Goal: Transaction & Acquisition: Purchase product/service

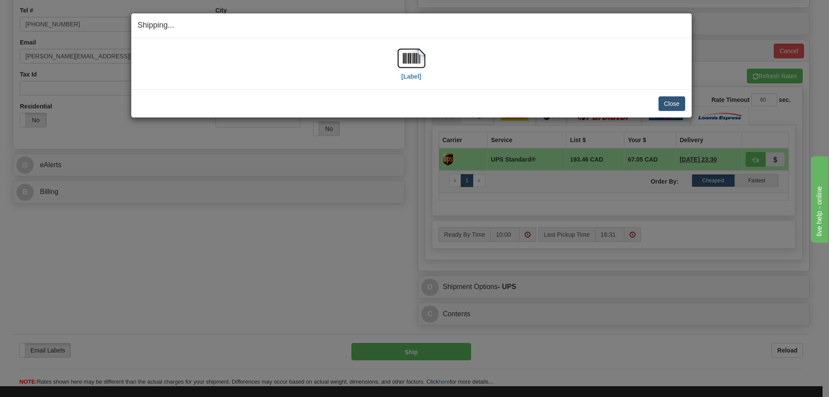
scroll to position [216, 0]
click at [672, 105] on button "Close" at bounding box center [671, 103] width 27 height 15
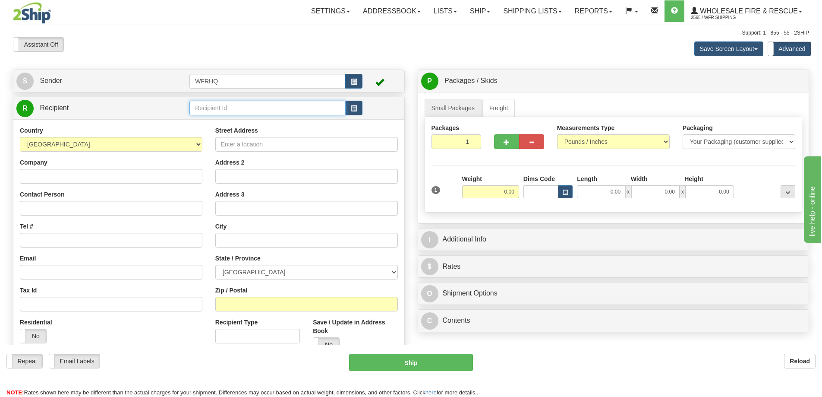
click at [227, 112] on input "text" at bounding box center [268, 108] width 156 height 15
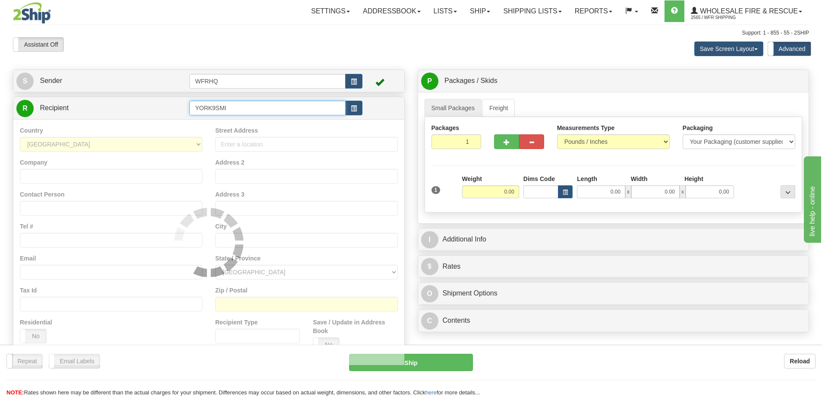
type input "YORK9SMI"
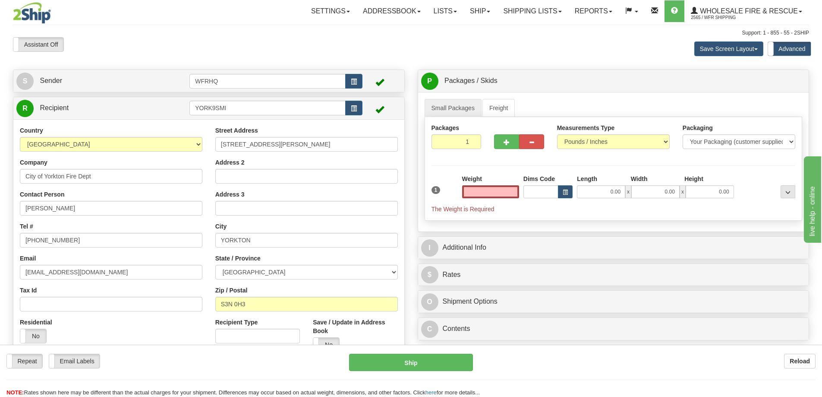
type input "0.00"
click at [484, 186] on div "Weight 0.00" at bounding box center [490, 186] width 57 height 24
click at [484, 187] on input "0.00" at bounding box center [490, 191] width 57 height 13
type input "13.00"
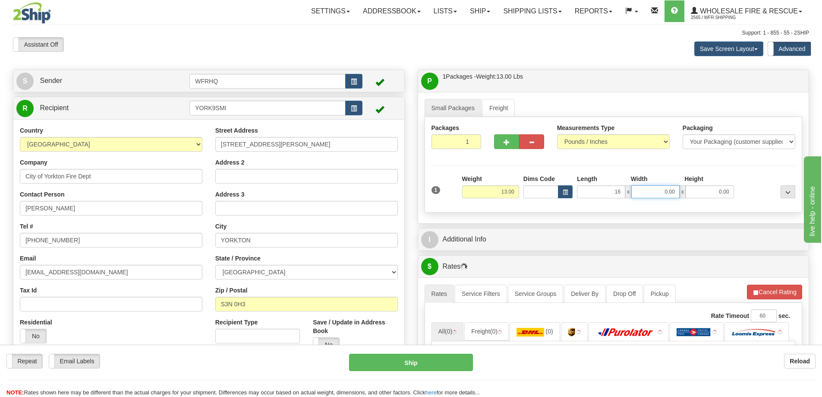
type input "16.00"
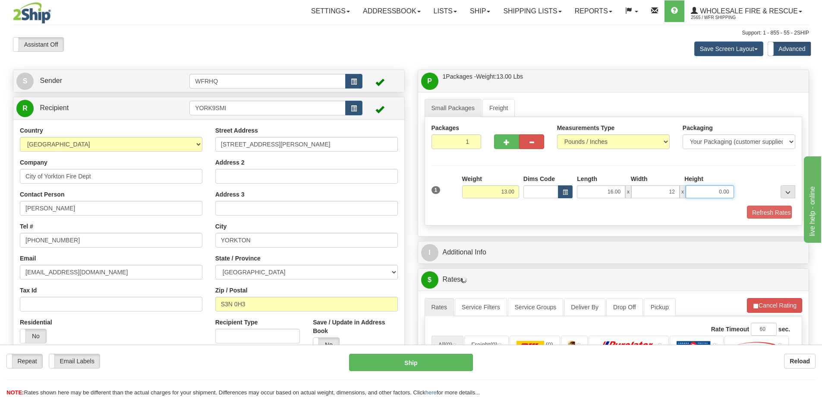
type input "12.00"
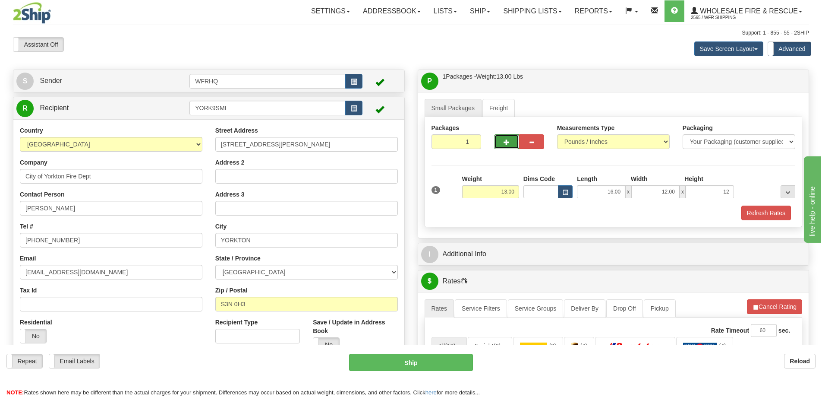
type input "12.00"
click at [499, 139] on button "button" at bounding box center [506, 141] width 25 height 15
radio input "true"
type input "2"
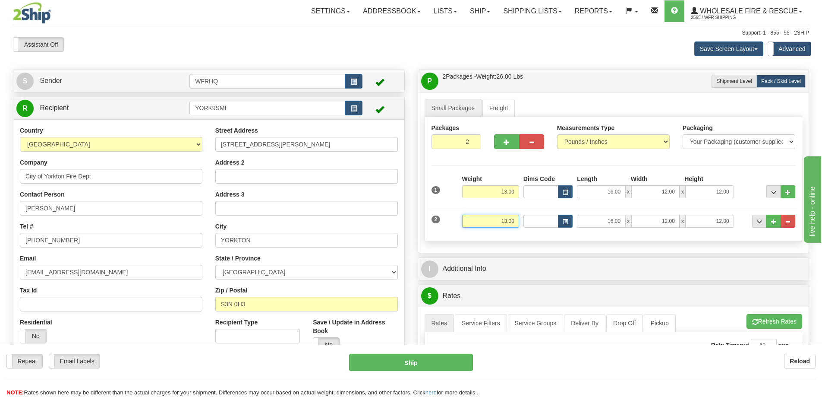
drag, startPoint x: 490, startPoint y: 218, endPoint x: 569, endPoint y: 212, distance: 78.8
click at [569, 212] on div "2 Weight 13.00 Dims Code Length Width Height" at bounding box center [614, 219] width 369 height 29
type input "11.00"
type input "18.00"
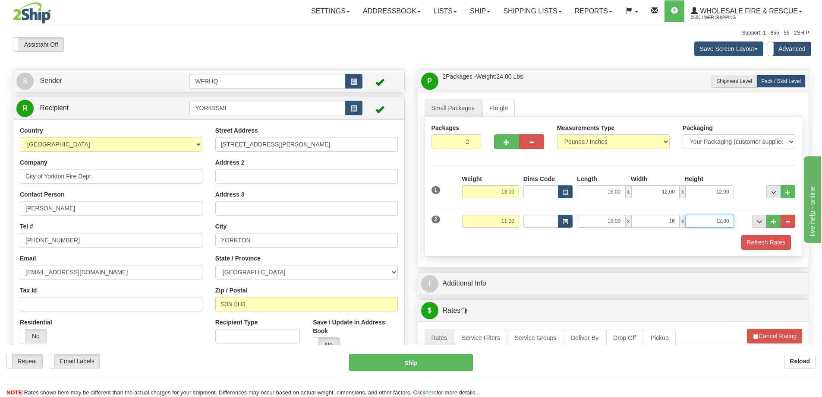
type input "16.00"
type input "14.00"
click at [585, 166] on div "Packages 2 2 Measurements Type" at bounding box center [614, 186] width 378 height 139
click at [761, 245] on button "Refresh Rates" at bounding box center [767, 242] width 50 height 15
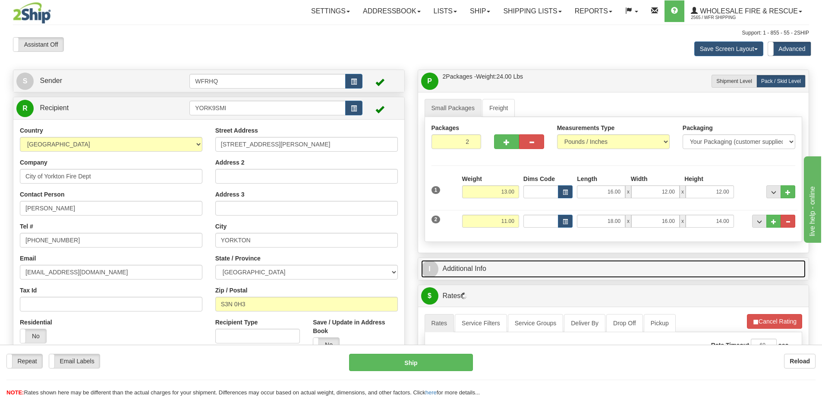
click at [630, 266] on link "I Additional Info" at bounding box center [613, 269] width 385 height 18
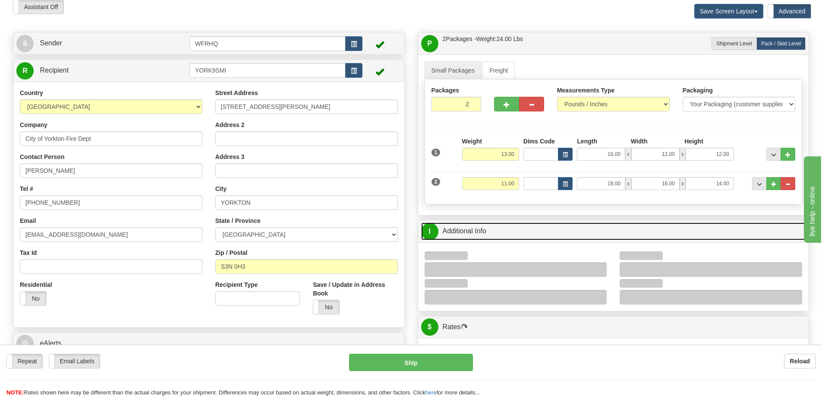
scroll to position [86, 0]
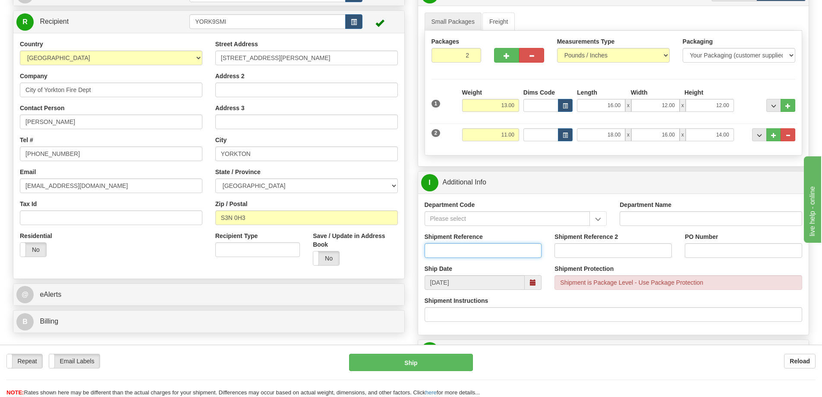
click at [445, 247] on input "Shipment Reference" at bounding box center [483, 250] width 117 height 15
type input "S47305-31247"
type input "Donation - Dallas D'Aoust"
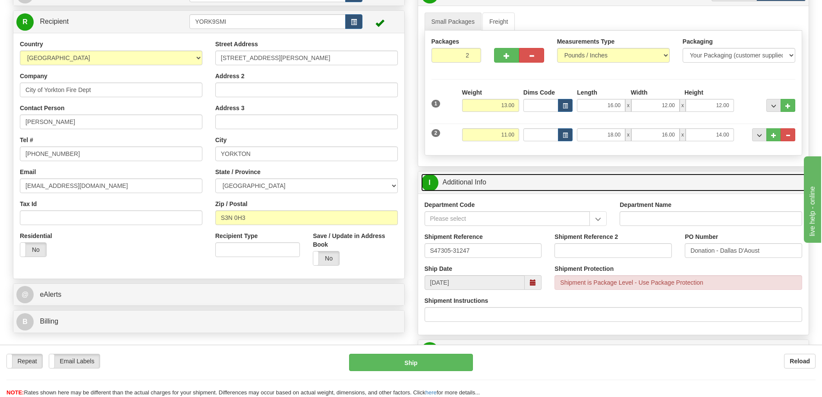
click at [569, 184] on link "I Additional Info" at bounding box center [613, 183] width 385 height 18
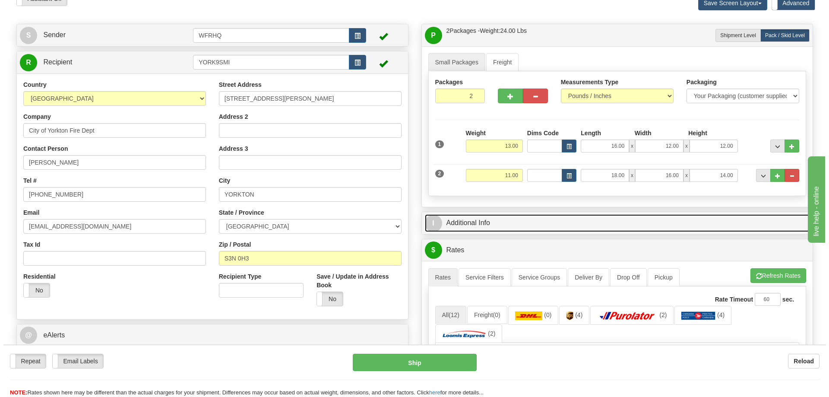
scroll to position [0, 0]
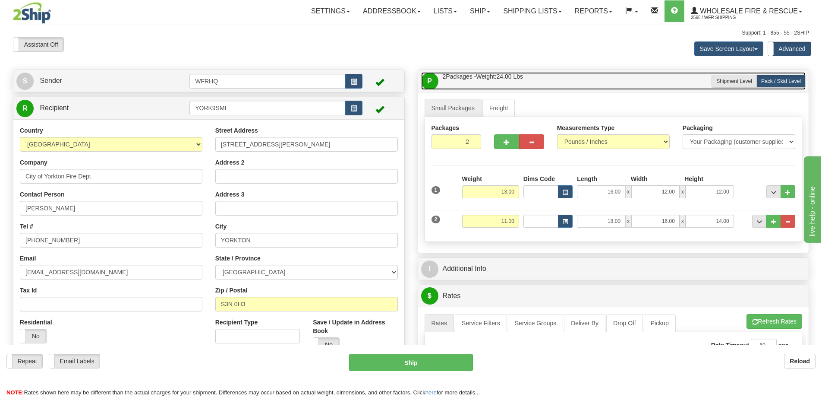
click at [559, 80] on link "P Packages / Skids 2 Packages - Weight: 24.00 Lbs 1 Skids - Weight: 0.00 Lbs" at bounding box center [613, 81] width 385 height 18
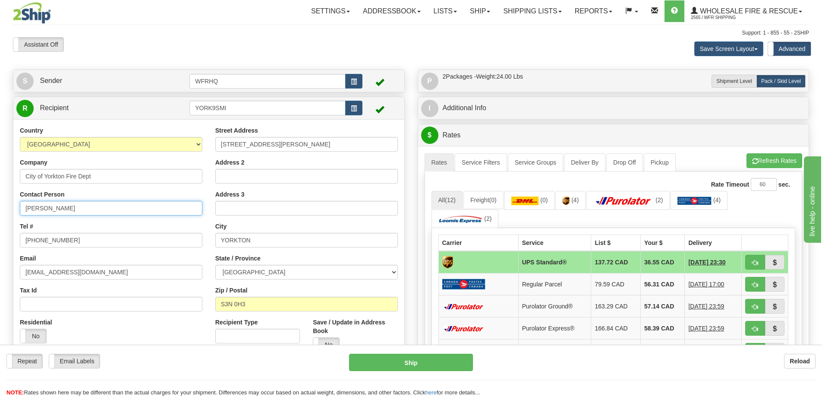
drag, startPoint x: 79, startPoint y: 209, endPoint x: -48, endPoint y: 228, distance: 128.3
click at [0, 228] on html "Training Course Close Toggle navigation Settings Shipping Preferences New Sende…" at bounding box center [411, 198] width 822 height 397
paste input "Dallas D'Aoust,"
type input "Dallas D'Aoust"
drag, startPoint x: 74, startPoint y: 241, endPoint x: -56, endPoint y: 244, distance: 130.0
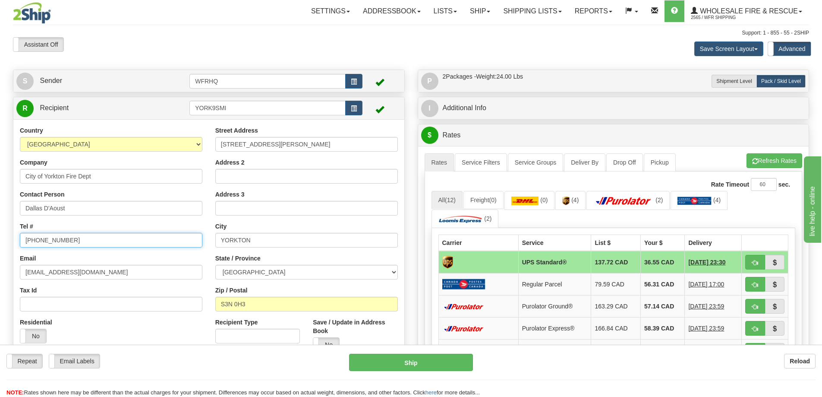
click at [0, 244] on html "Training Course Close Toggle navigation Settings Shipping Preferences New Sende…" at bounding box center [411, 198] width 822 height 397
paste input "7"
type input "306-786-1797"
click at [103, 257] on div "Email tmorrissey@yorkton.ca" at bounding box center [111, 266] width 183 height 25
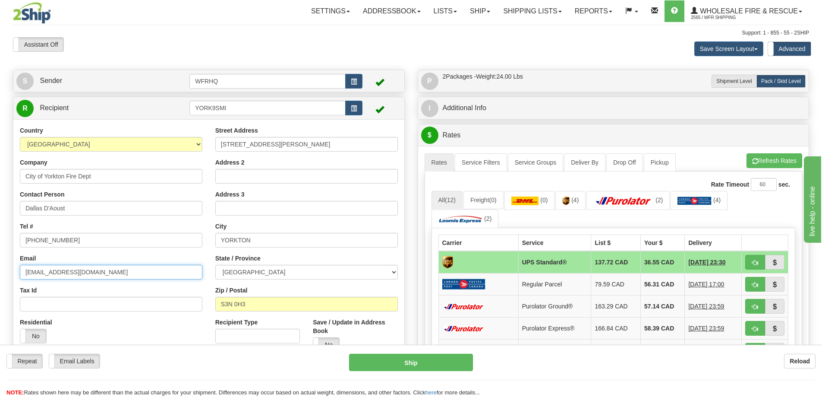
click at [106, 274] on input "tmorrissey@yorkton.ca" at bounding box center [111, 272] width 183 height 15
drag, startPoint x: 76, startPoint y: 272, endPoint x: -31, endPoint y: 278, distance: 106.4
click at [0, 278] on html "Training Course Close Toggle navigation Settings Shipping Preferences New Sende…" at bounding box center [411, 198] width 822 height 397
paste input "ddaoust"
type input "ddaoust@yorkton.ca"
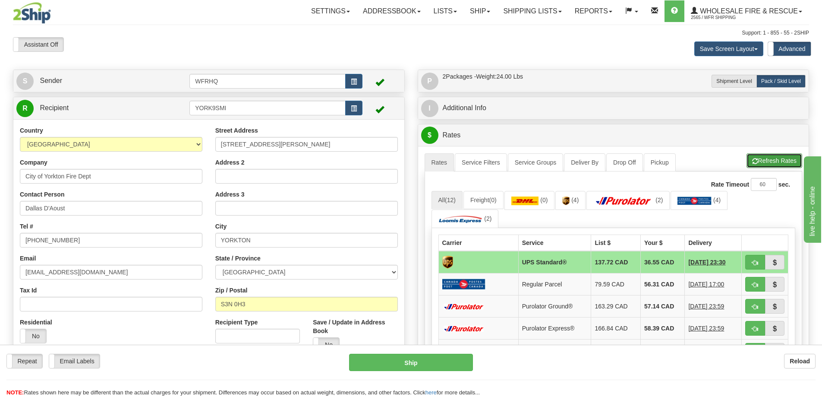
click at [760, 157] on button "Refresh Rates" at bounding box center [775, 160] width 56 height 15
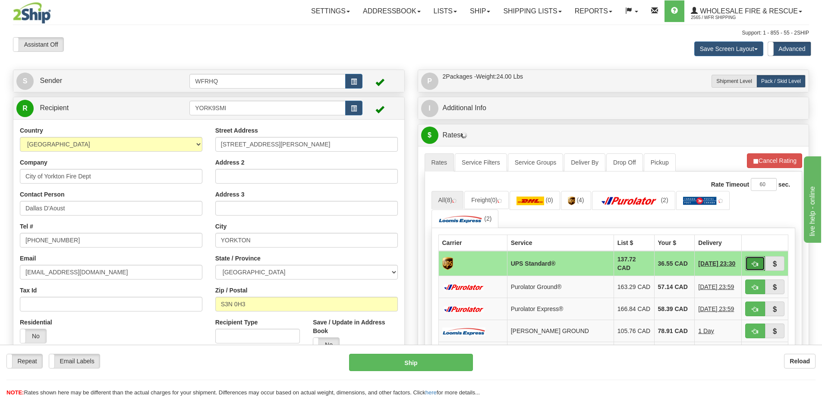
click at [758, 266] on button "button" at bounding box center [755, 263] width 20 height 15
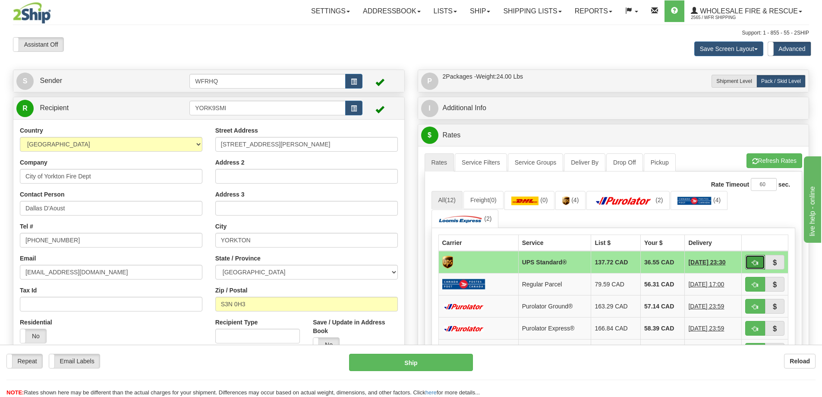
click at [764, 260] on button "button" at bounding box center [755, 262] width 20 height 15
type input "11"
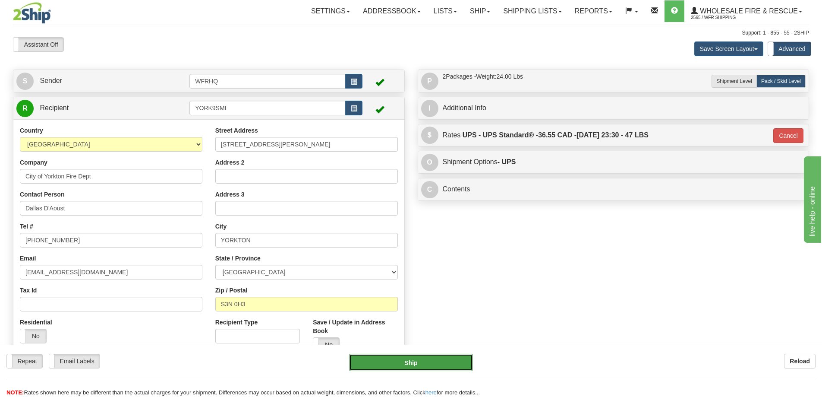
click at [455, 364] on button "Ship" at bounding box center [411, 362] width 124 height 17
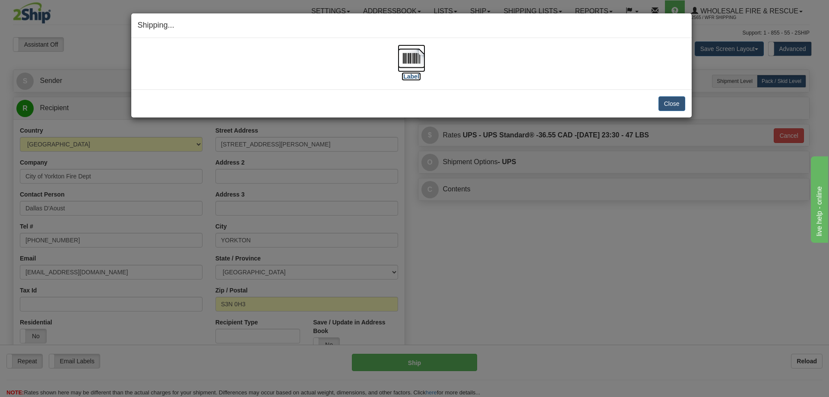
click at [408, 57] on img at bounding box center [412, 58] width 28 height 28
click at [670, 107] on button "Close" at bounding box center [671, 103] width 27 height 15
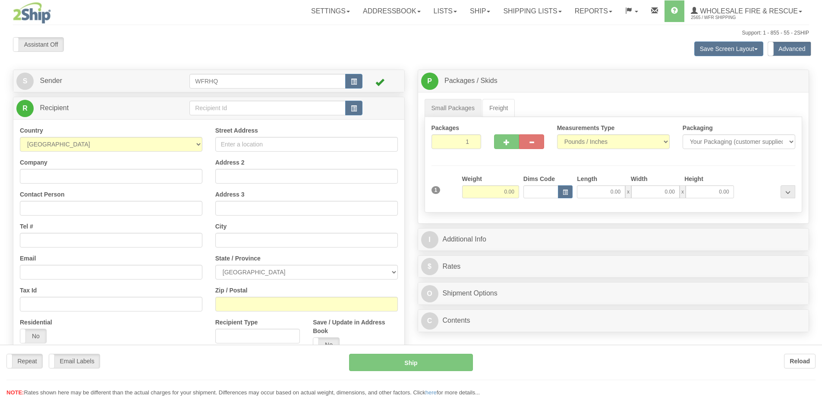
click at [235, 106] on div at bounding box center [411, 198] width 822 height 397
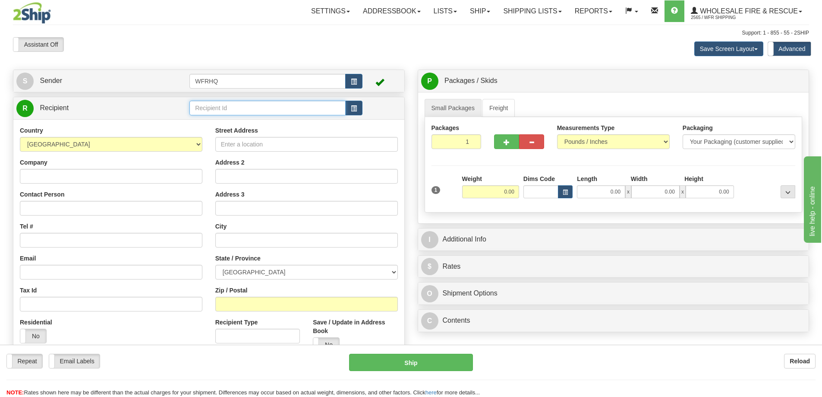
click at [231, 104] on div "Toggle navigation Settings Shipping Preferences Fields Preferences New" at bounding box center [411, 234] width 822 height 468
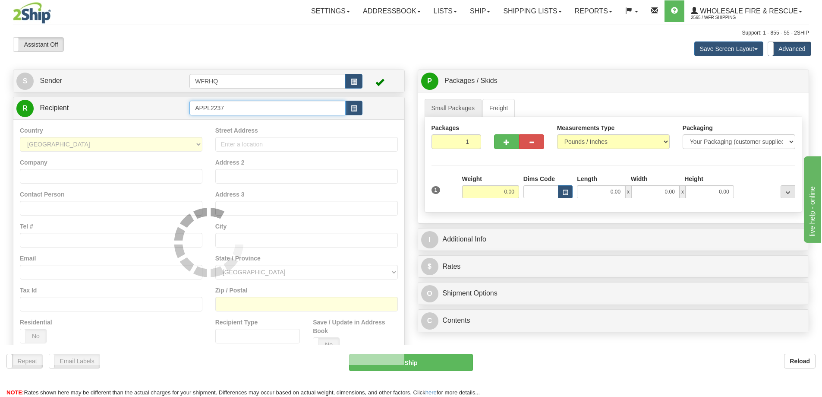
type input "APPL2237"
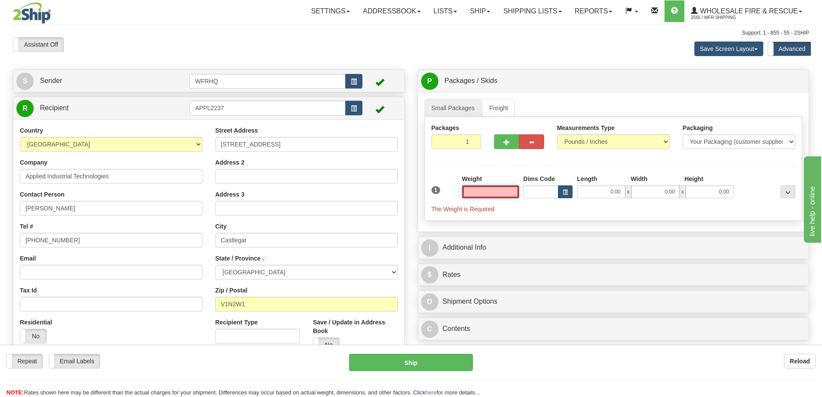
type input "CASTLEGAR"
click at [500, 193] on input "text" at bounding box center [490, 191] width 57 height 13
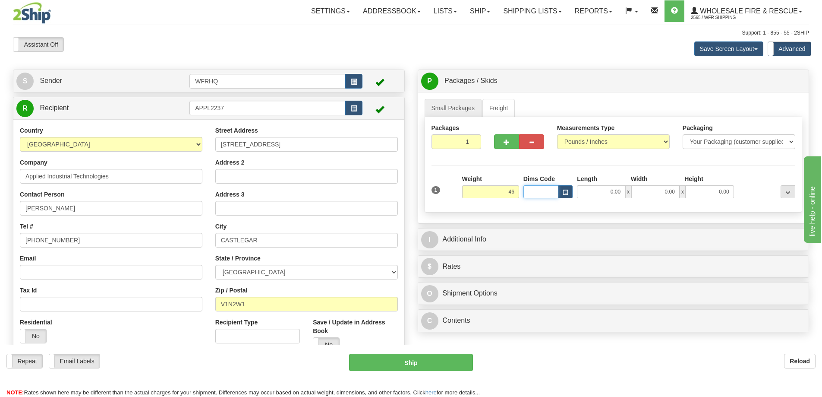
type input "46.00"
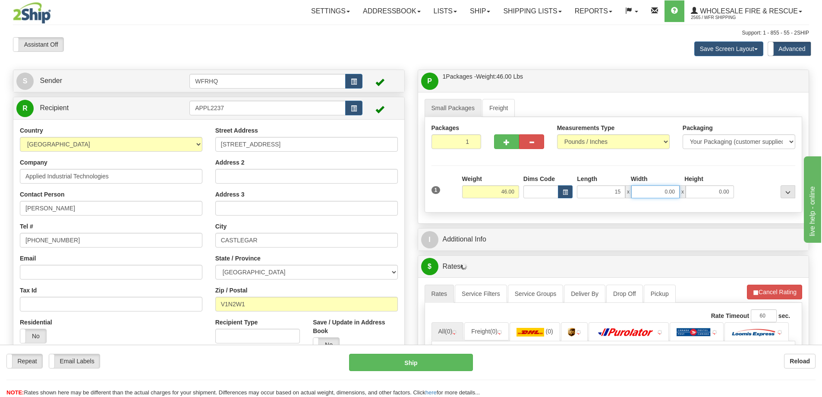
type input "15.00"
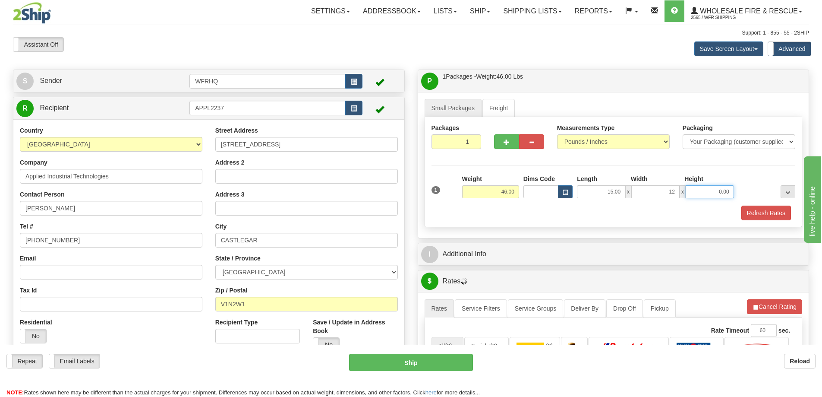
type input "12.00"
type input "10.00"
click at [509, 145] on span "button" at bounding box center [507, 142] width 6 height 6
radio input "true"
type input "2"
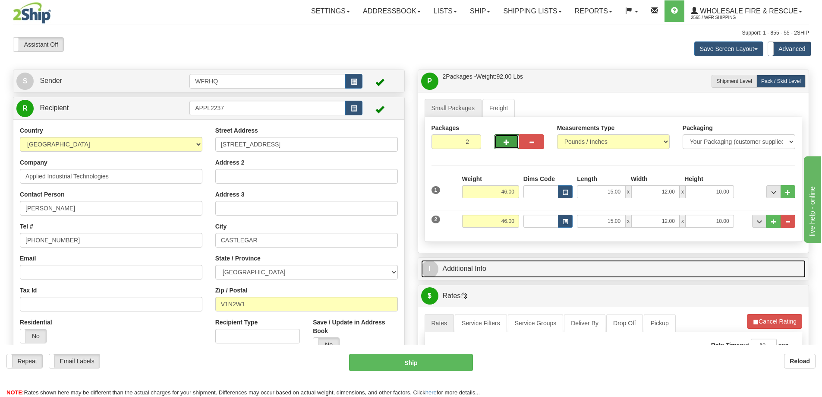
click at [508, 273] on link "I Additional Info" at bounding box center [613, 269] width 385 height 18
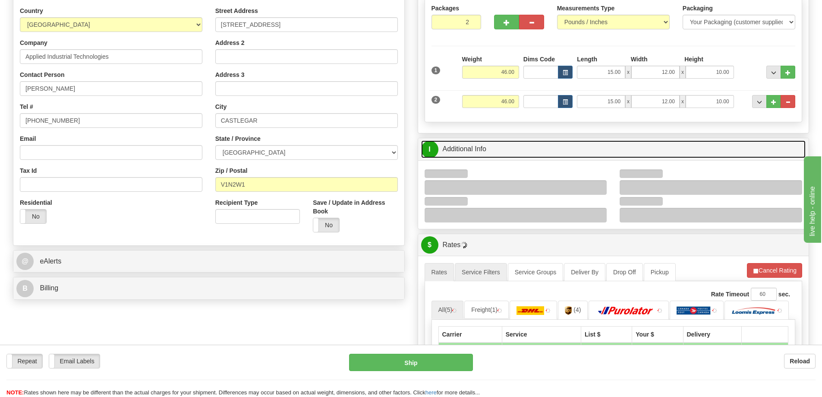
scroll to position [130, 0]
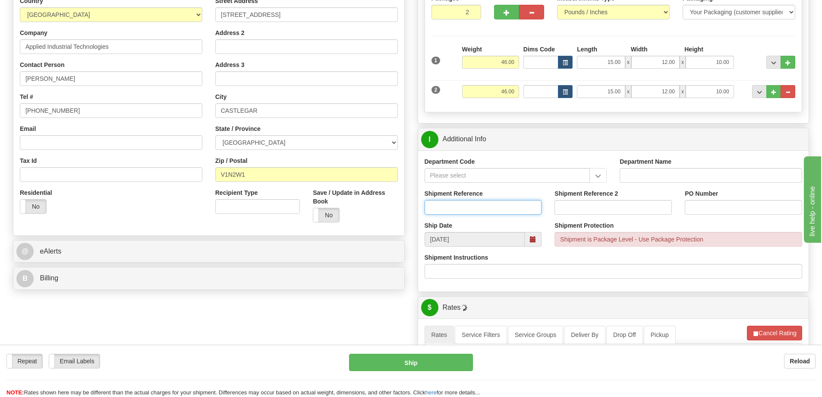
click at [459, 214] on input "Shipment Reference" at bounding box center [483, 207] width 117 height 15
type input "S47360-31307"
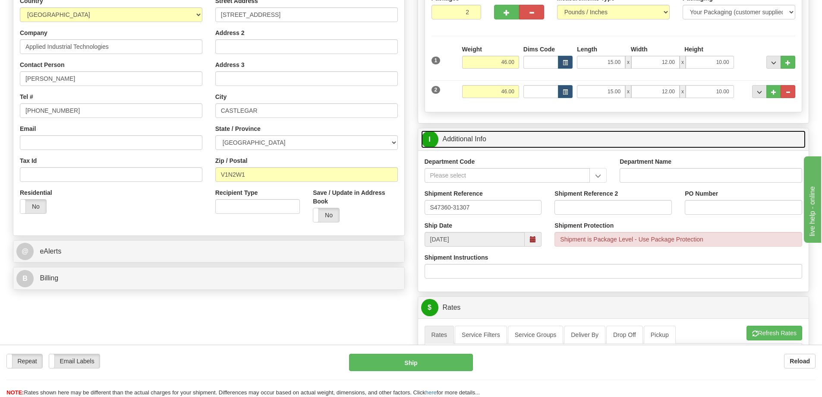
click at [491, 136] on link "I Additional Info" at bounding box center [613, 139] width 385 height 18
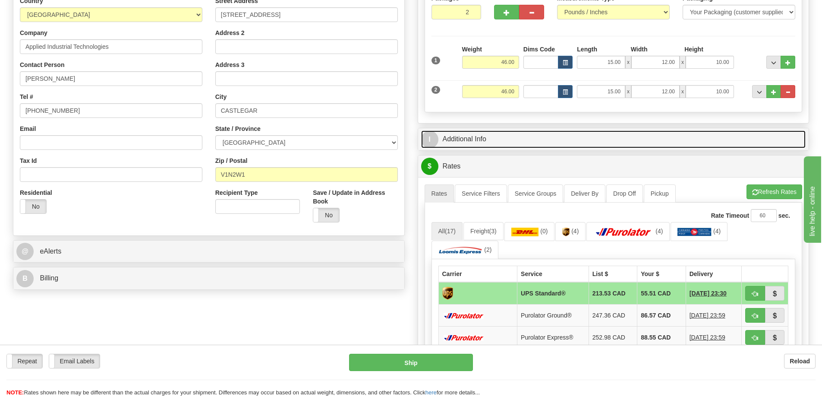
scroll to position [0, 0]
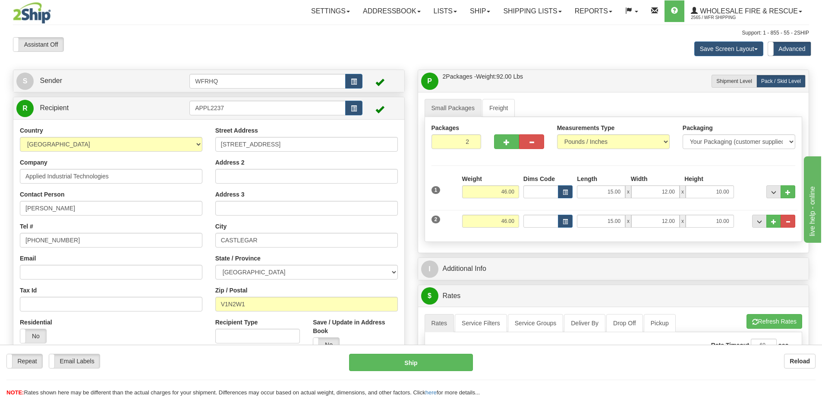
click at [512, 72] on div "P Packages / Skids 2 Packages - Weight: 92.00 Lbs 1 Skids - Weight: 0.00 Lbs Sh…" at bounding box center [613, 81] width 391 height 22
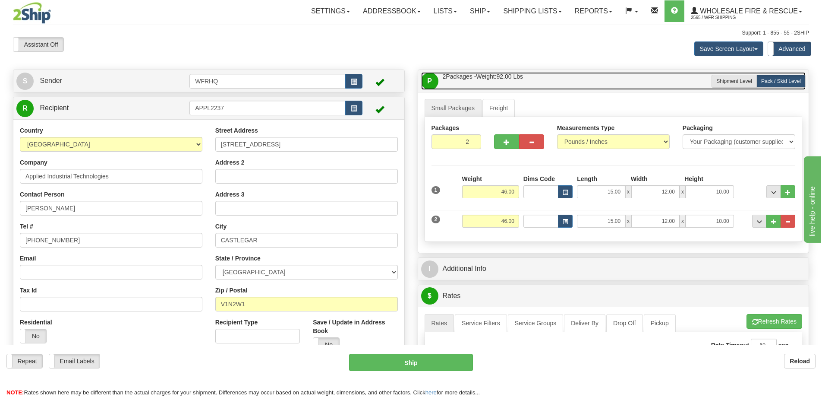
click at [522, 82] on link "P Packages / Skids 2 Packages - Weight: 92.00 Lbs 1 Skids - Weight: 0.00 Lbs" at bounding box center [613, 81] width 385 height 18
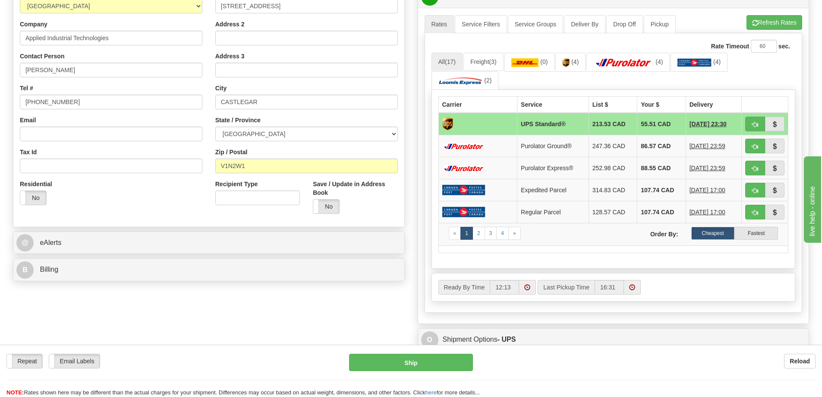
scroll to position [173, 0]
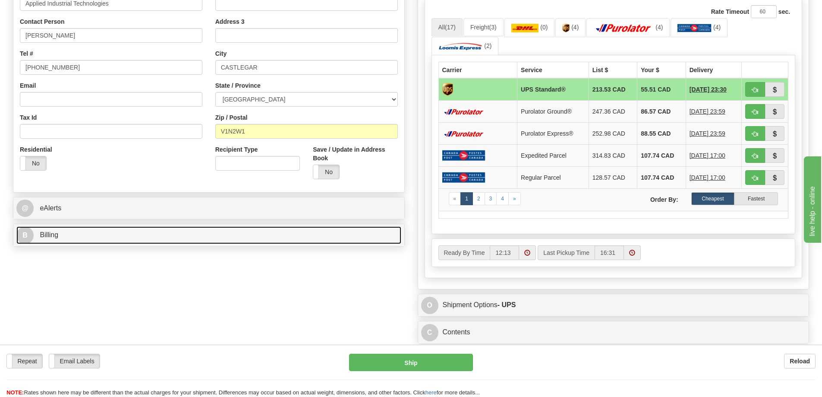
click at [104, 236] on link "B Billing" at bounding box center [208, 235] width 385 height 18
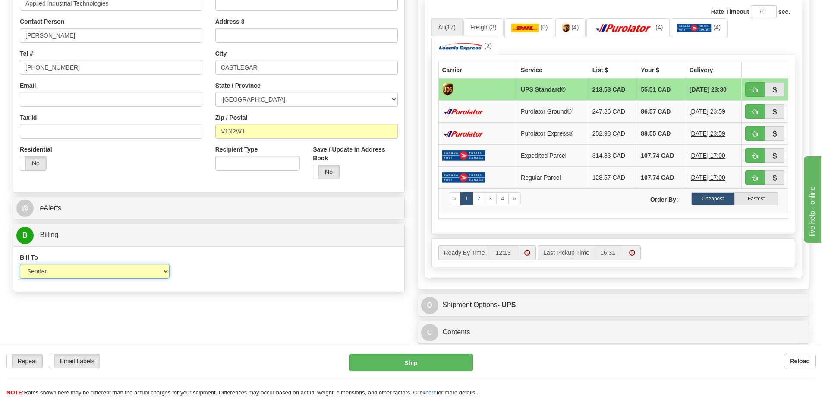
drag, startPoint x: 56, startPoint y: 270, endPoint x: 54, endPoint y: 275, distance: 4.6
click at [56, 270] on select "Sender Recipient Third Party Collect" at bounding box center [95, 271] width 150 height 15
select select "2"
click at [20, 264] on select "Sender Recipient Third Party Collect" at bounding box center [95, 271] width 150 height 15
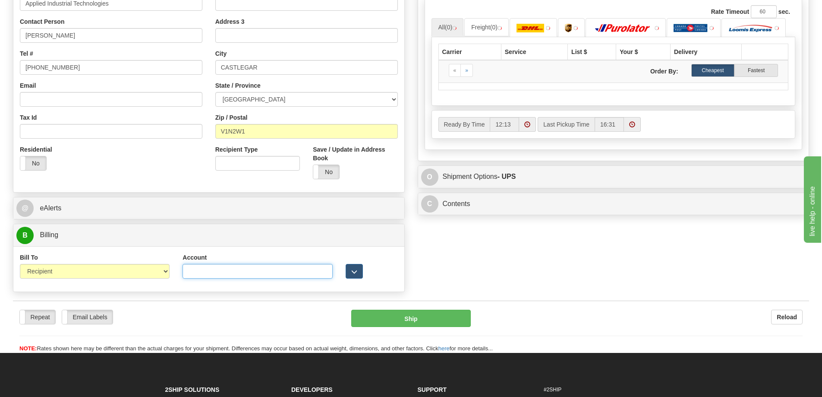
click at [205, 269] on input "Account" at bounding box center [258, 271] width 150 height 15
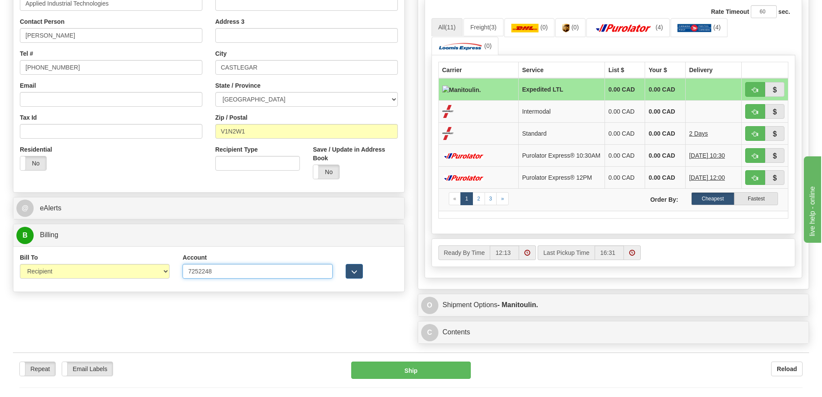
type input "7252248"
click at [255, 308] on div "S Sender WFRHQ" at bounding box center [410, 122] width 809 height 451
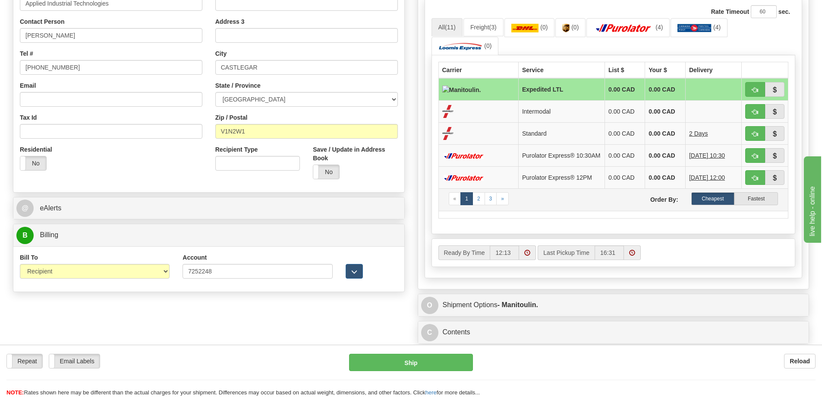
scroll to position [86, 0]
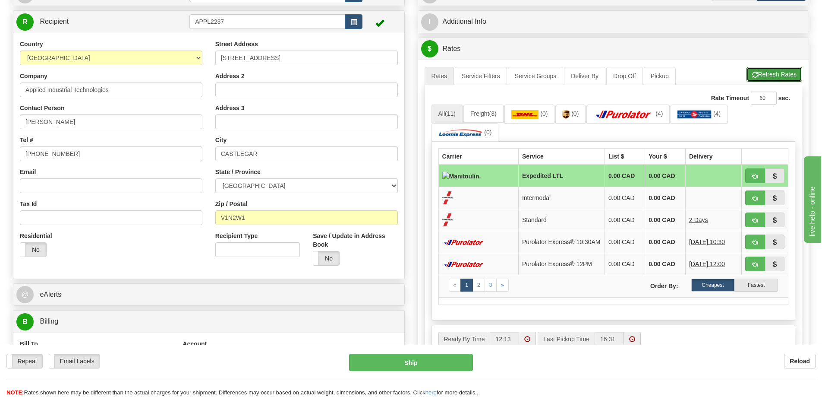
click at [765, 73] on button "Refresh Rates" at bounding box center [775, 74] width 56 height 15
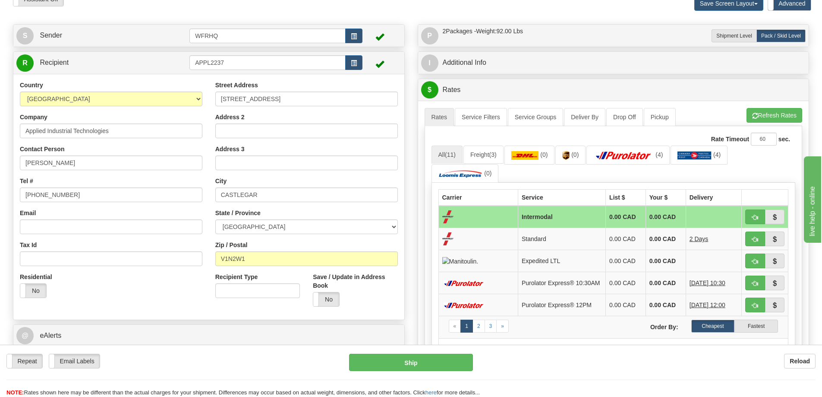
scroll to position [0, 0]
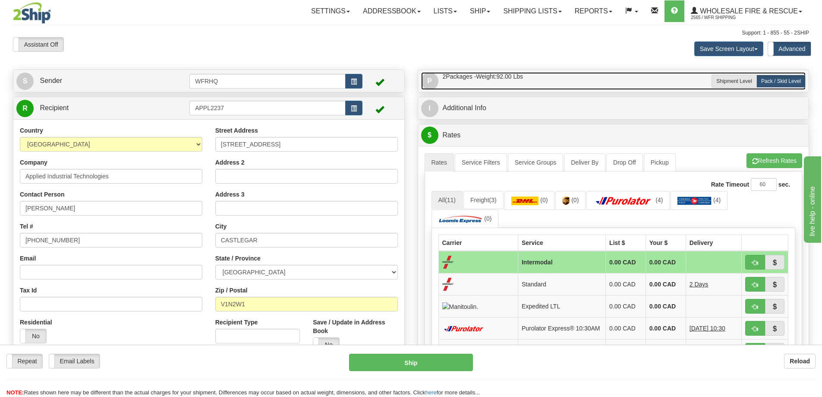
click at [552, 85] on link "P Packages / Skids 2 Packages - Weight: 92.00 Lbs 1 Skids - Weight: 0.00 Lbs" at bounding box center [613, 81] width 385 height 18
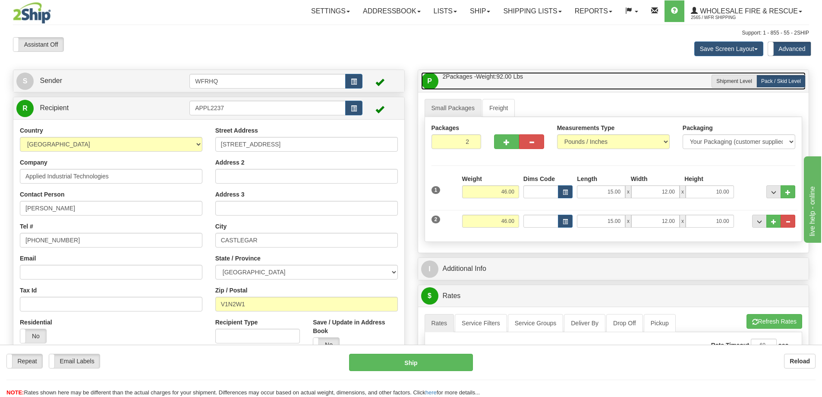
click at [552, 85] on link "P Packages / Skids 2 Packages - Weight: 92.00 Lbs 1 Skids - Weight: 0.00 Lbs" at bounding box center [613, 81] width 385 height 18
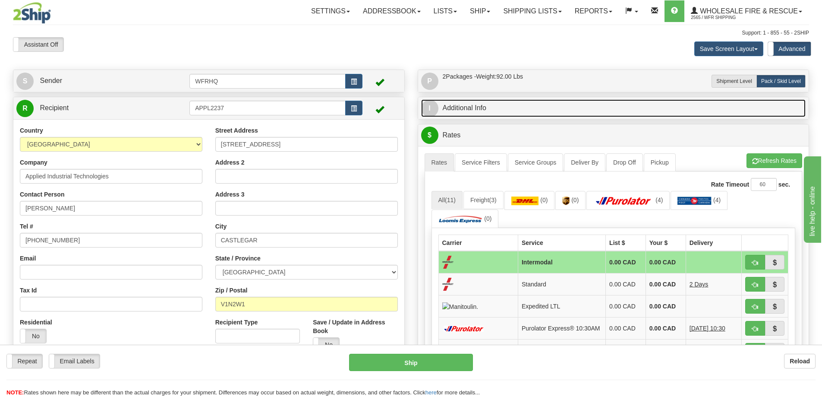
click at [531, 109] on link "I Additional Info" at bounding box center [613, 108] width 385 height 18
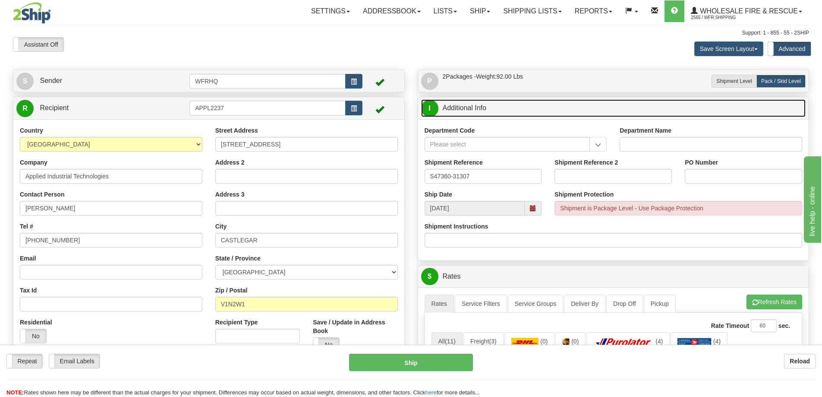
click at [531, 109] on link "I Additional Info" at bounding box center [613, 108] width 385 height 18
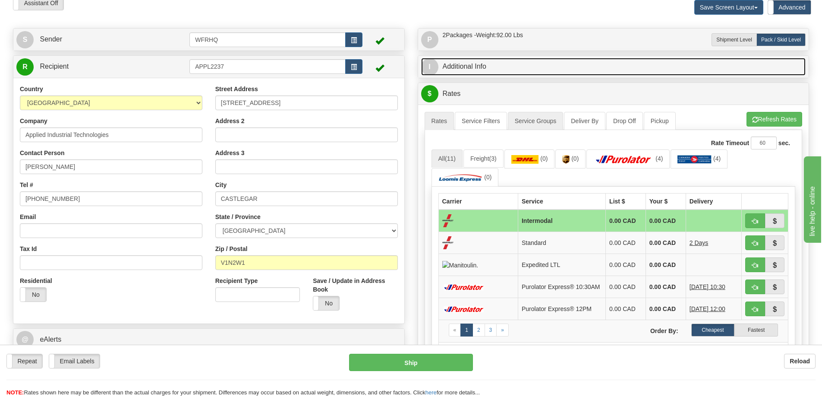
scroll to position [43, 0]
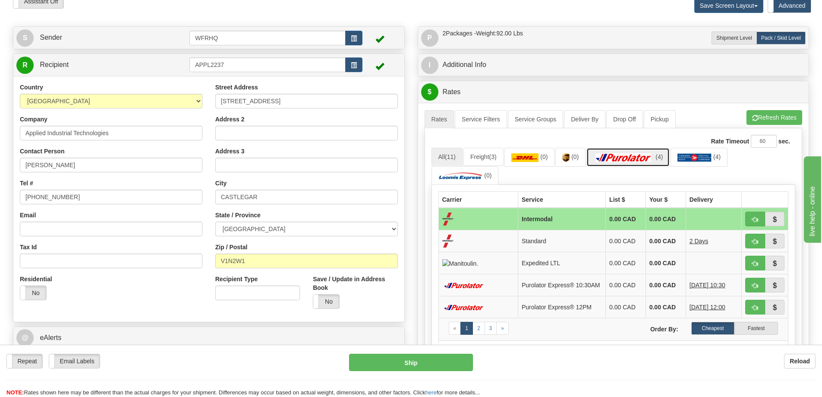
click at [625, 163] on link "(4)" at bounding box center [628, 157] width 83 height 19
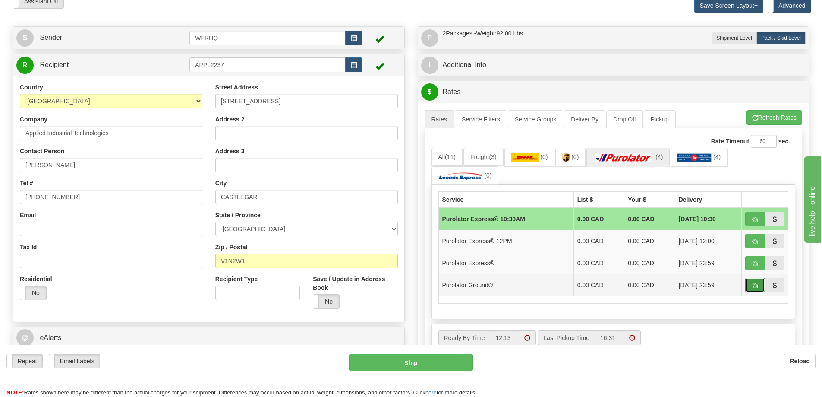
click at [757, 284] on span "button" at bounding box center [755, 286] width 6 height 6
type input "260"
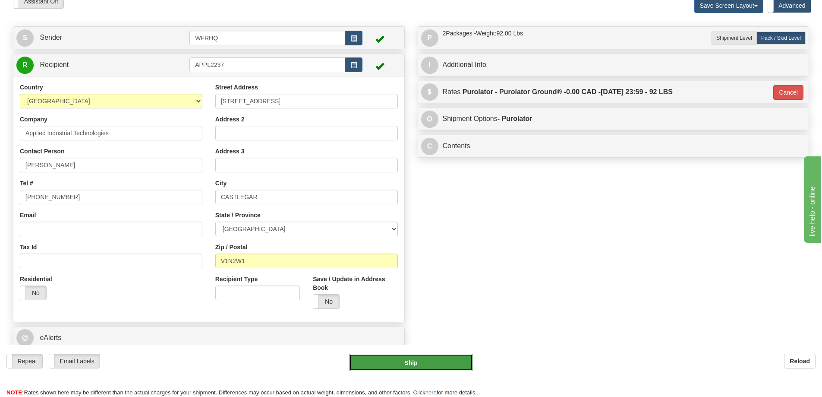
click at [414, 363] on button "Ship" at bounding box center [411, 362] width 124 height 17
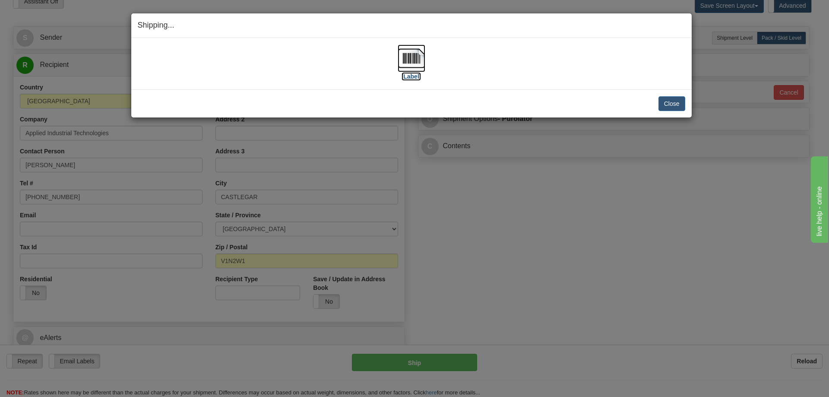
click at [411, 58] on img at bounding box center [412, 58] width 28 height 28
click at [666, 101] on button "Close" at bounding box center [671, 103] width 27 height 15
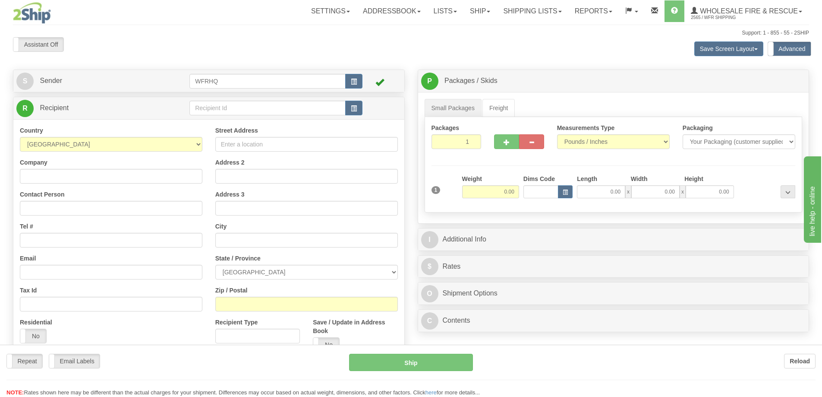
click at [216, 108] on div "Toggle navigation Settings Shipping Preferences Fields Preferences New" at bounding box center [411, 234] width 822 height 468
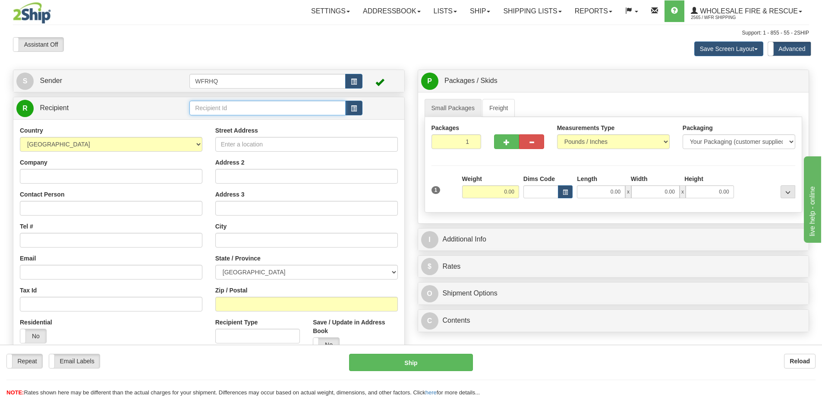
click at [216, 108] on input "text" at bounding box center [268, 108] width 156 height 15
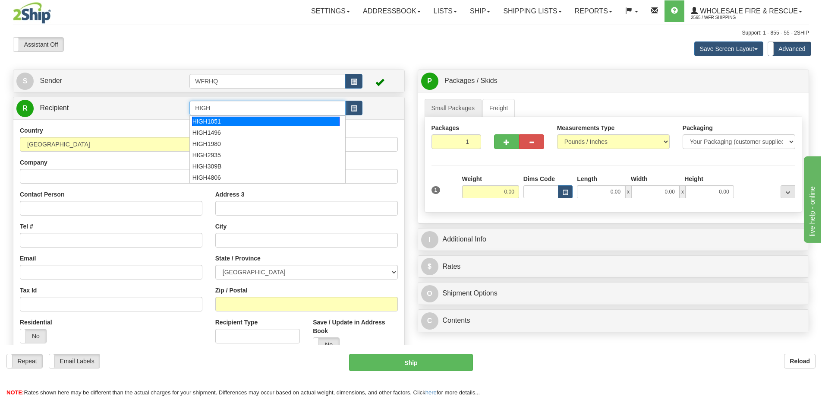
type input "HIGH"
click at [366, 112] on td at bounding box center [382, 108] width 38 height 18
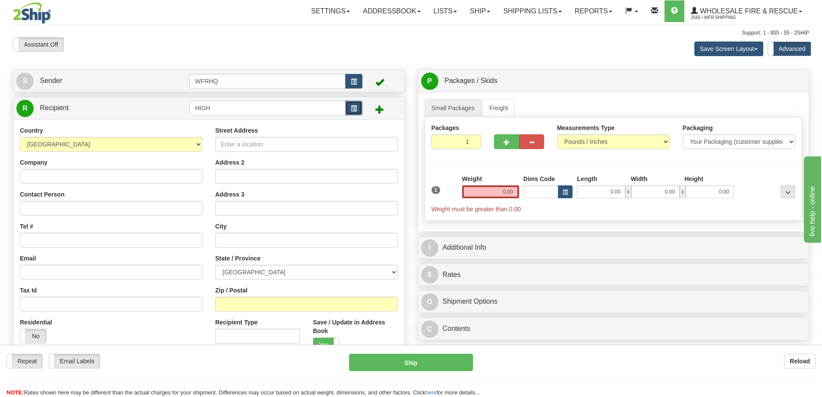
click at [358, 107] on button "button" at bounding box center [353, 108] width 17 height 15
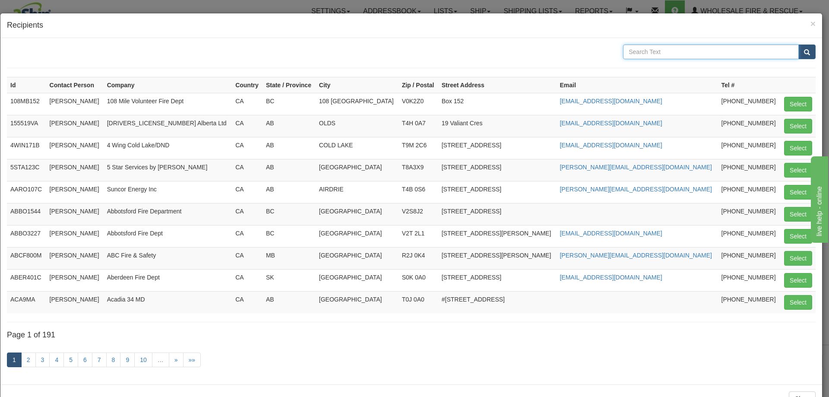
click at [660, 54] on input "text" at bounding box center [711, 51] width 176 height 15
type input "J"
type input "High Prairie"
click at [798, 44] on button "submit" at bounding box center [806, 51] width 17 height 15
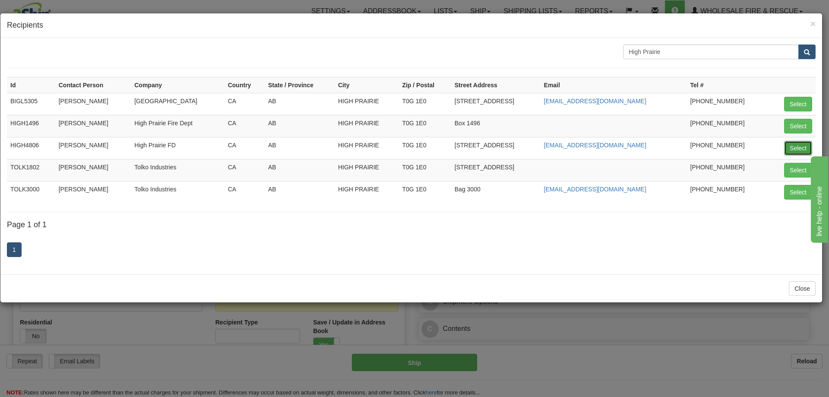
click at [799, 149] on button "Select" at bounding box center [798, 148] width 28 height 15
type input "HIGH4806"
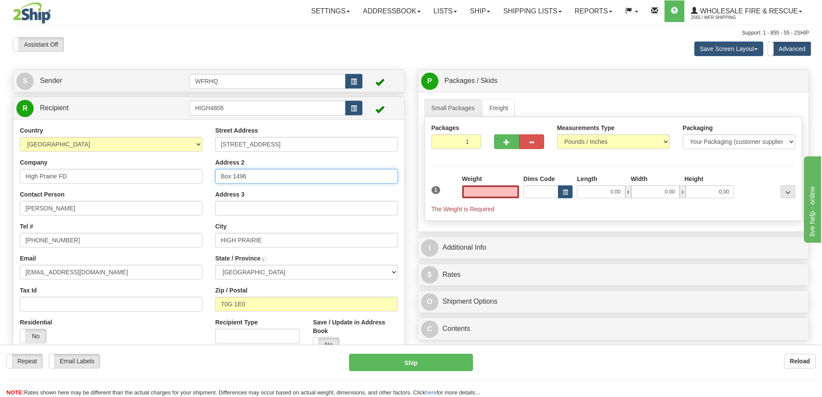
type input "0.00"
drag, startPoint x: 267, startPoint y: 178, endPoint x: 119, endPoint y: 191, distance: 148.7
click at [119, 191] on div "Country AFGHANISTAN ALAND ISLANDS ALBANIA ALGERIA AMERICAN SAMOA ANDORRA ANGOLA…" at bounding box center [208, 242] width 391 height 232
drag, startPoint x: 63, startPoint y: 206, endPoint x: -91, endPoint y: 208, distance: 153.7
click at [0, 208] on html "Training Course Close Toggle navigation Settings Shipping Preferences New Sende…" at bounding box center [411, 198] width 822 height 397
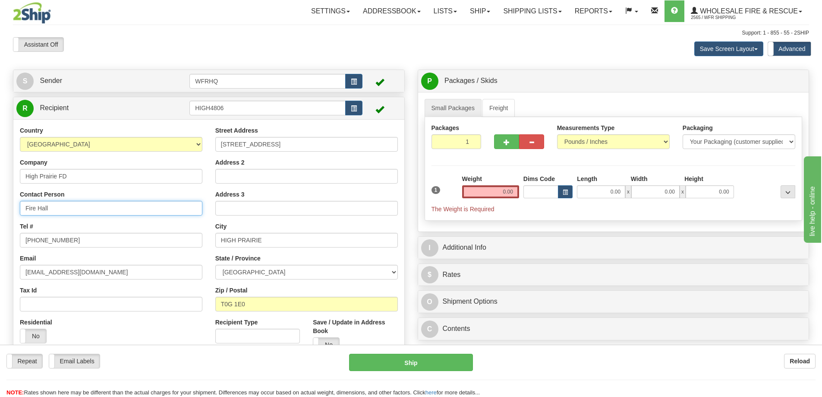
type input "Fire Hall"
click at [485, 194] on input "0.00" at bounding box center [490, 191] width 57 height 13
type input "5.00"
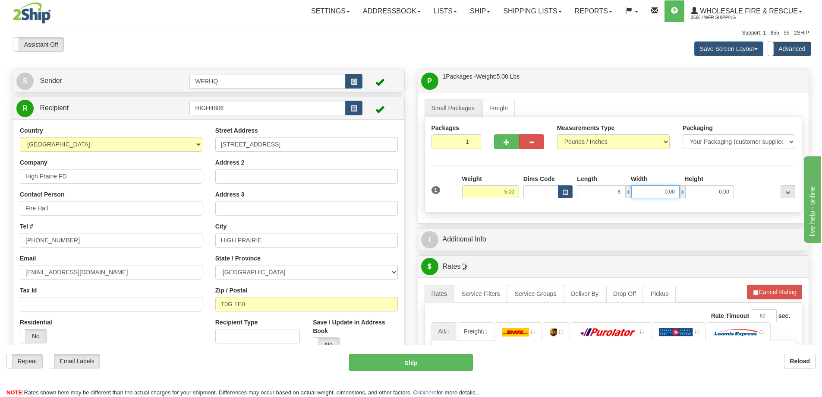
type input "8.00"
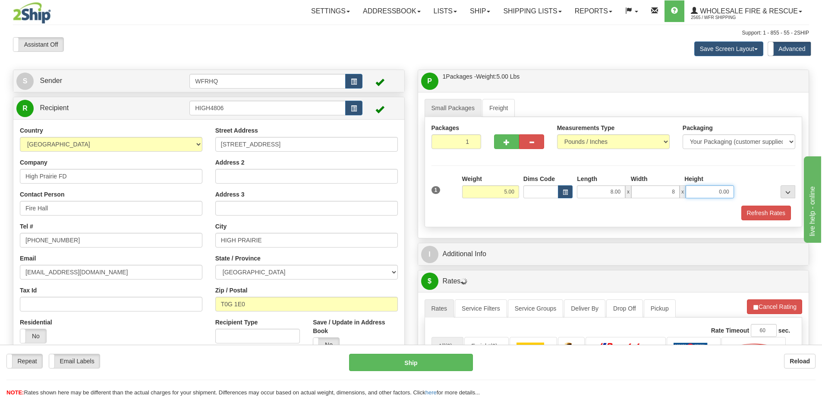
type input "8.00"
type input "6.00"
click at [750, 217] on button "Refresh Rates" at bounding box center [767, 212] width 50 height 15
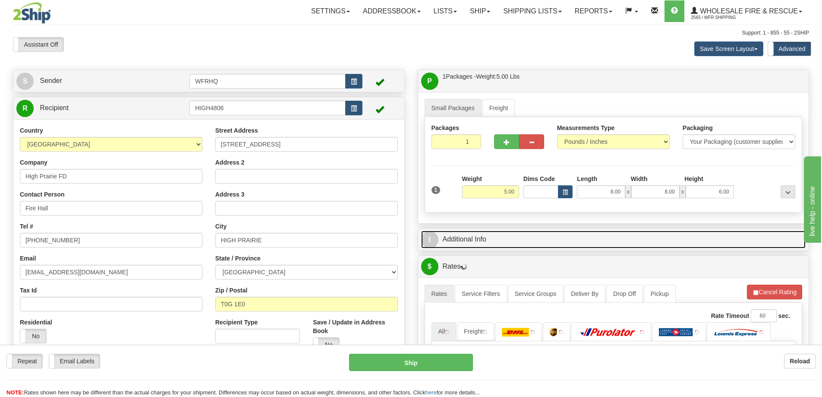
click at [611, 243] on link "I Additional Info" at bounding box center [613, 240] width 385 height 18
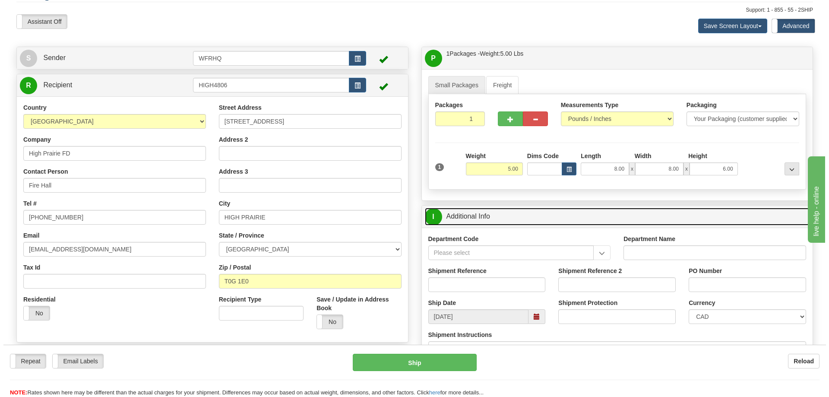
scroll to position [43, 0]
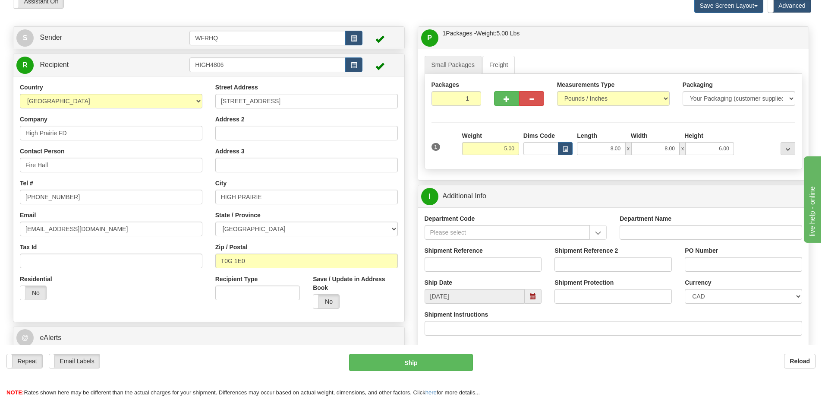
click at [463, 272] on div "Shipment Reference" at bounding box center [483, 262] width 130 height 32
click at [464, 267] on input "Shipment Reference" at bounding box center [483, 264] width 117 height 15
type input "S47271-31279"
type input "GL 223523"
click at [62, 133] on input "High Prairie FD" at bounding box center [111, 133] width 183 height 15
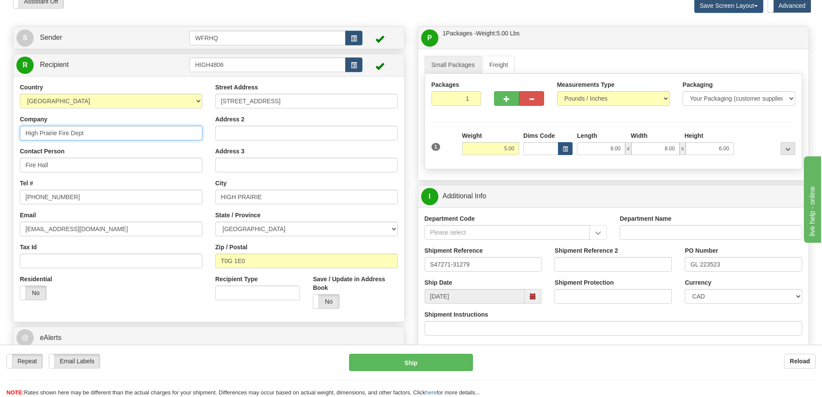
type input "High Prairie Fire Dept"
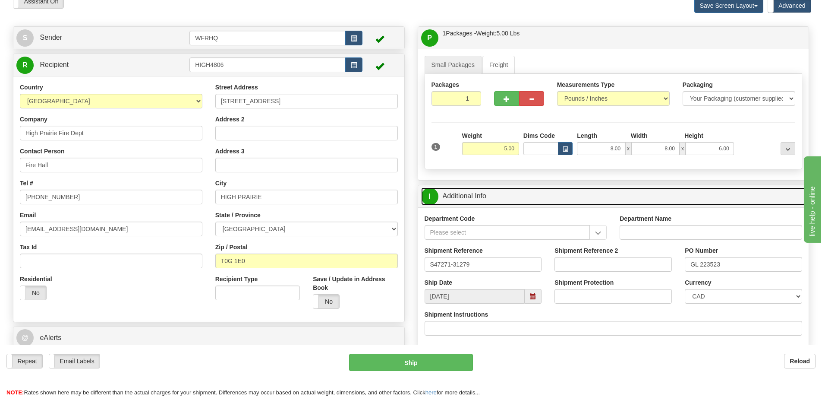
click at [570, 191] on link "I Additional Info" at bounding box center [613, 196] width 385 height 18
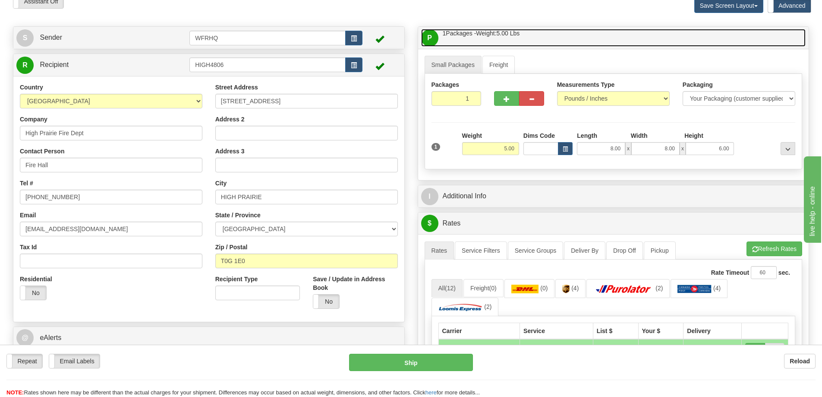
click at [541, 33] on link "P Packages / Skids 1 Packages - Weight: 5.00 Lbs 1 Skids - Weight: NaN Lbs" at bounding box center [613, 38] width 385 height 18
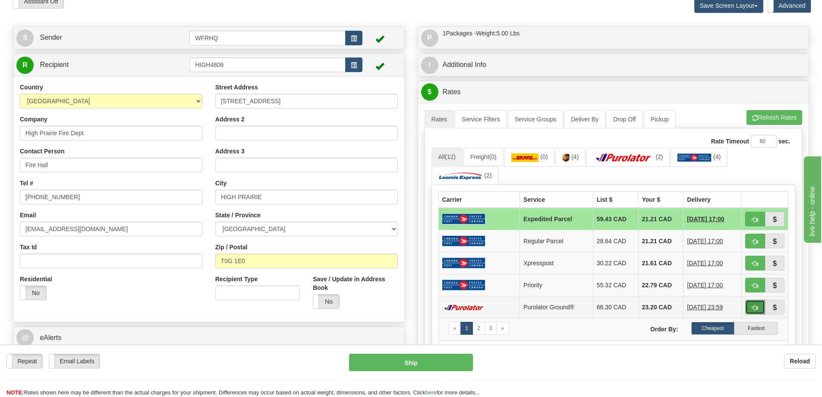
click at [753, 311] on button "button" at bounding box center [755, 307] width 20 height 15
type input "260"
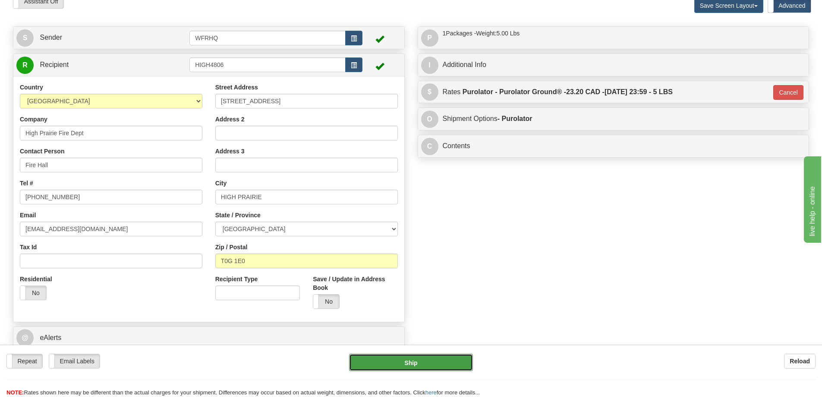
click at [386, 357] on button "Ship" at bounding box center [411, 362] width 124 height 17
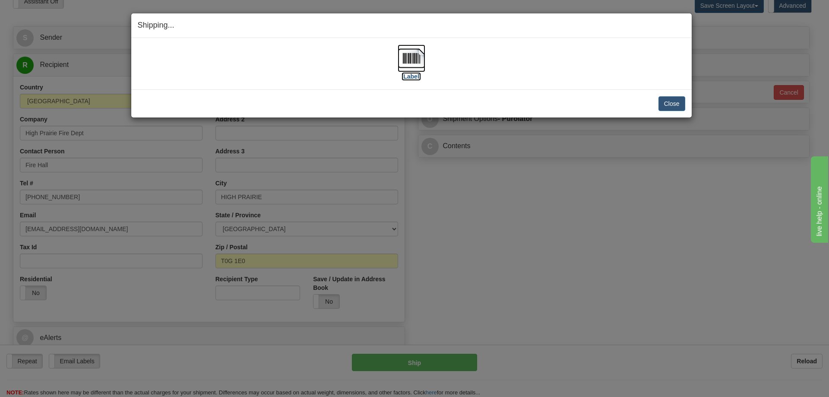
click at [408, 69] on img at bounding box center [412, 58] width 28 height 28
click at [660, 102] on button "Close" at bounding box center [671, 103] width 27 height 15
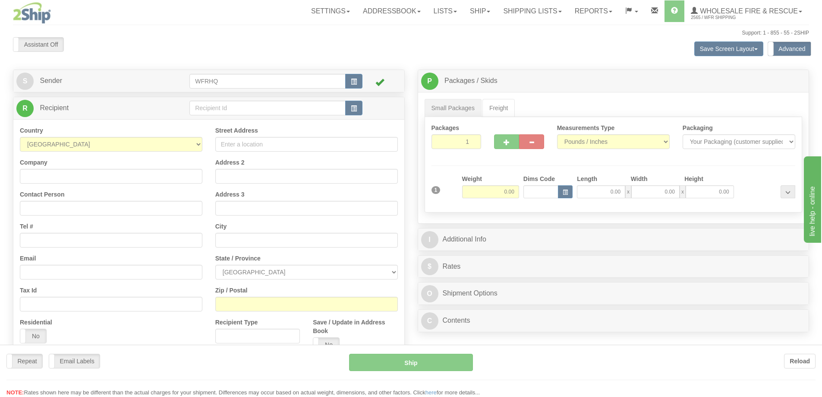
click at [281, 107] on div at bounding box center [411, 198] width 822 height 397
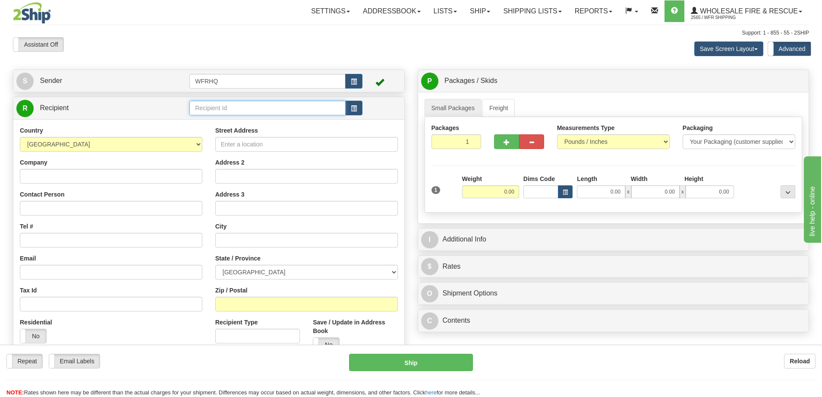
click at [275, 107] on input "text" at bounding box center [268, 108] width 156 height 15
type input "SHAW1716"
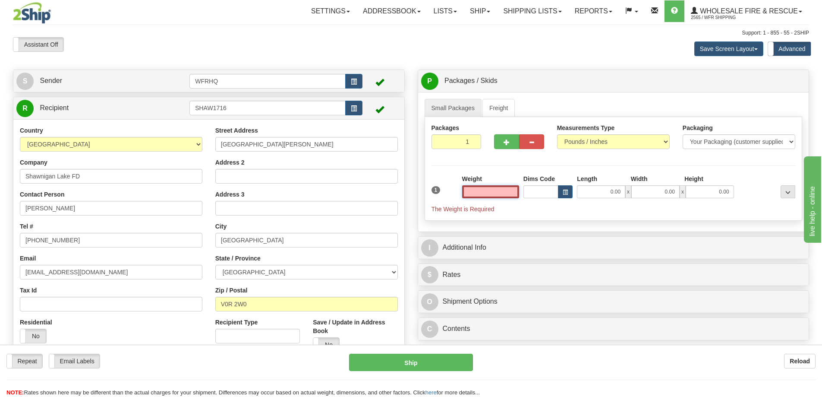
click at [504, 195] on input "text" at bounding box center [490, 191] width 57 height 13
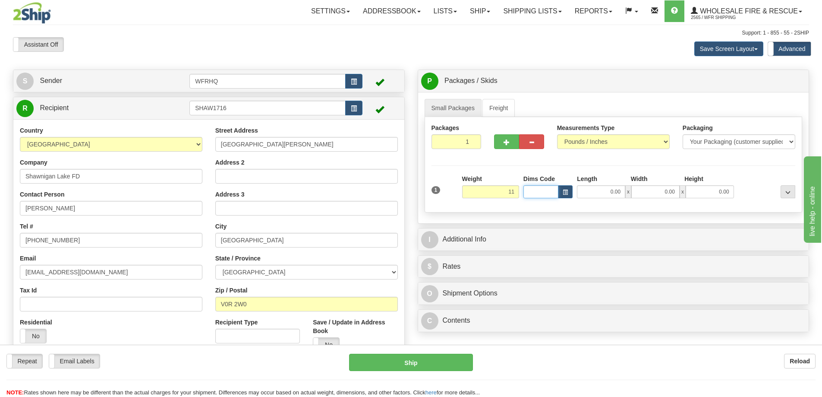
type input "11.00"
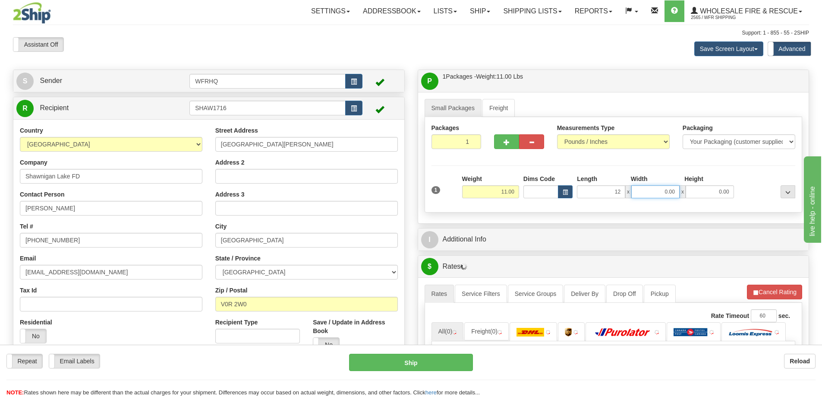
type input "12.00"
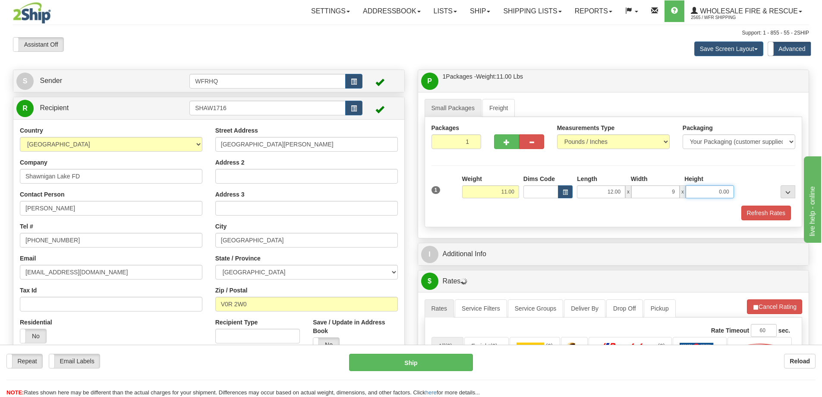
type input "9.00"
type input "13.00"
click at [772, 210] on button "Refresh Rates" at bounding box center [767, 212] width 50 height 15
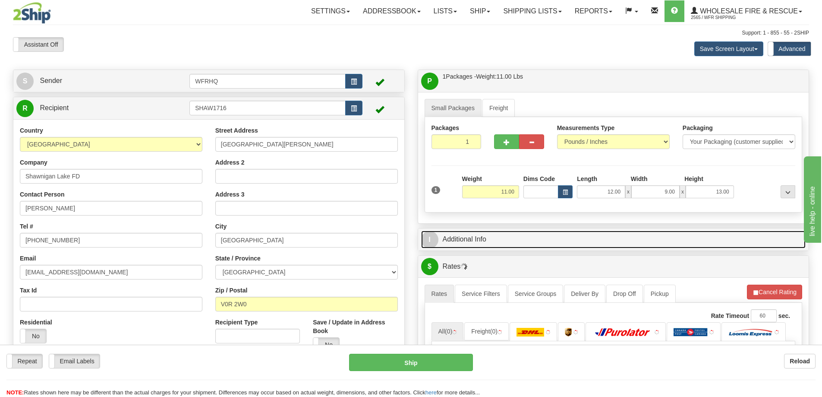
click at [551, 239] on link "I Additional Info" at bounding box center [613, 240] width 385 height 18
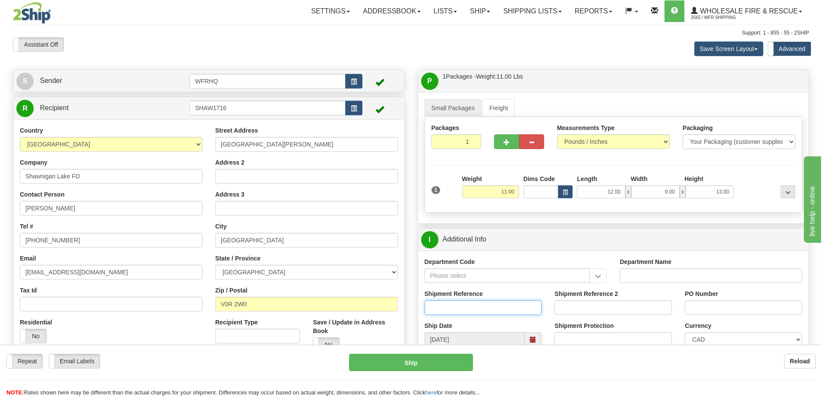
click at [454, 305] on input "Shipment Reference" at bounding box center [483, 307] width 117 height 15
type input "S46882-31274"
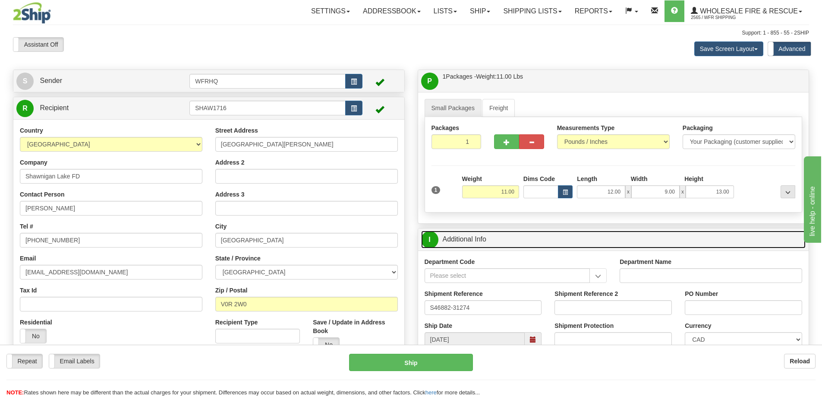
click at [512, 237] on link "I Additional Info" at bounding box center [613, 240] width 385 height 18
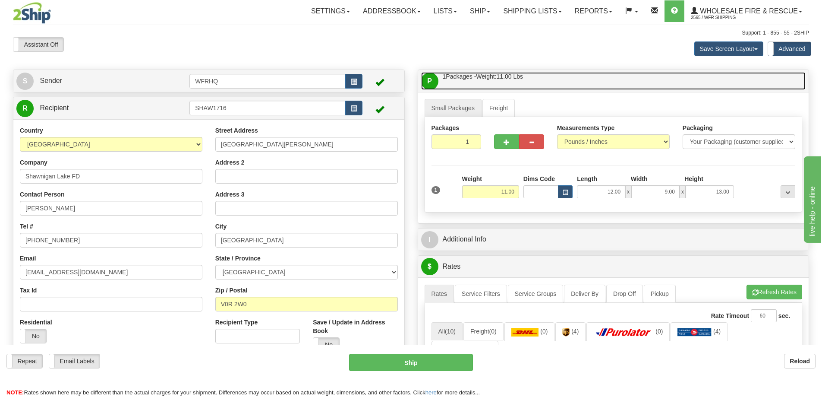
click at [564, 76] on link "P Packages / Skids 1 Packages - Weight: 11.00 Lbs 1 Skids - Weight: NaN Lbs" at bounding box center [613, 81] width 385 height 18
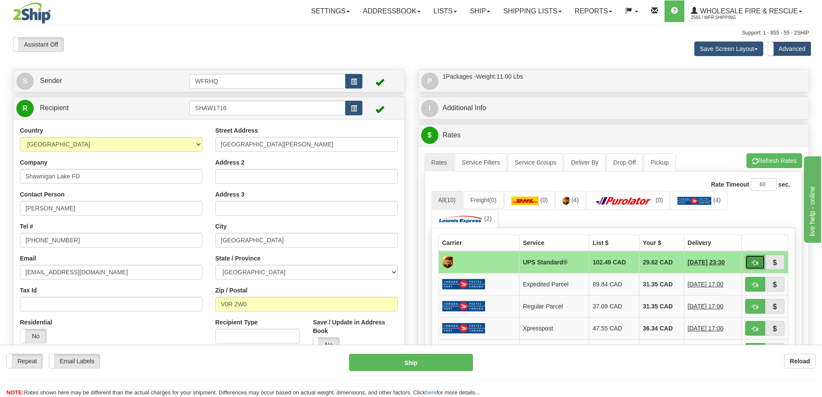
click at [756, 261] on span "button" at bounding box center [755, 263] width 6 height 6
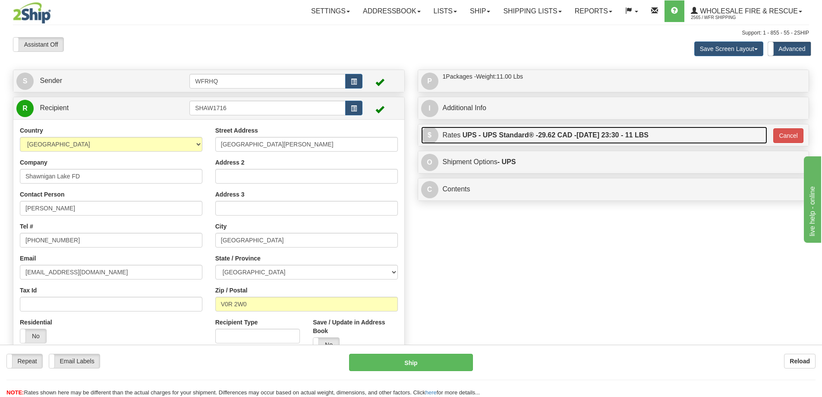
click at [566, 137] on span "29.62 CAD -" at bounding box center [557, 134] width 38 height 7
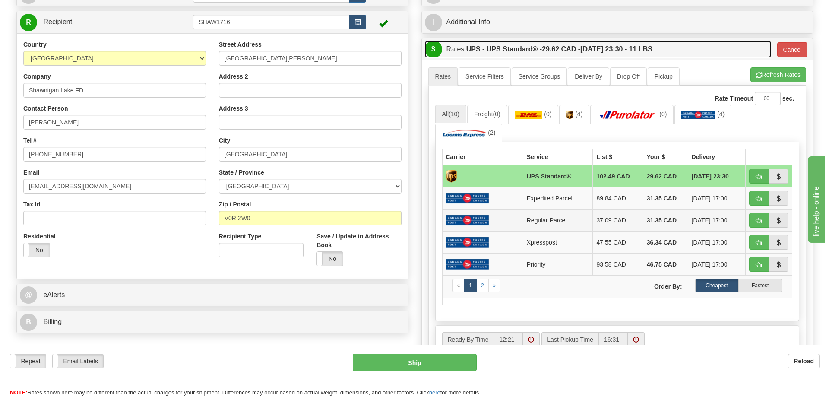
scroll to position [86, 0]
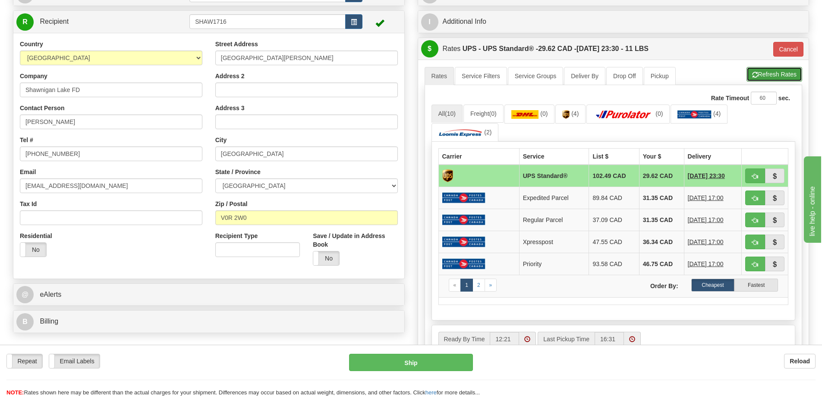
click at [764, 76] on button "Refresh Rates" at bounding box center [775, 74] width 56 height 15
type input "11"
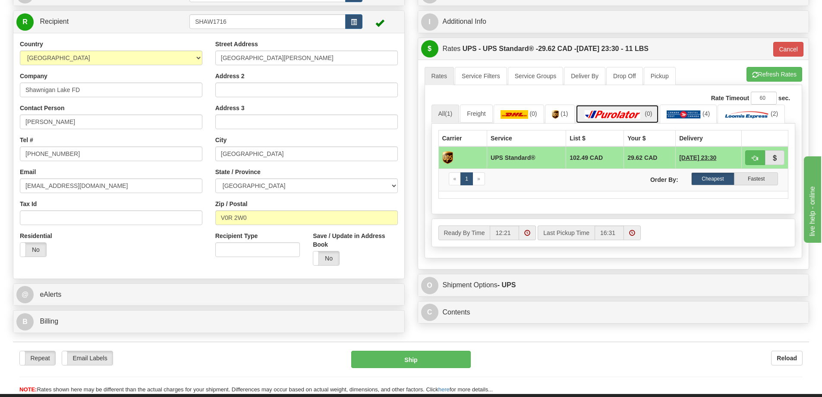
click at [628, 112] on img at bounding box center [613, 114] width 60 height 9
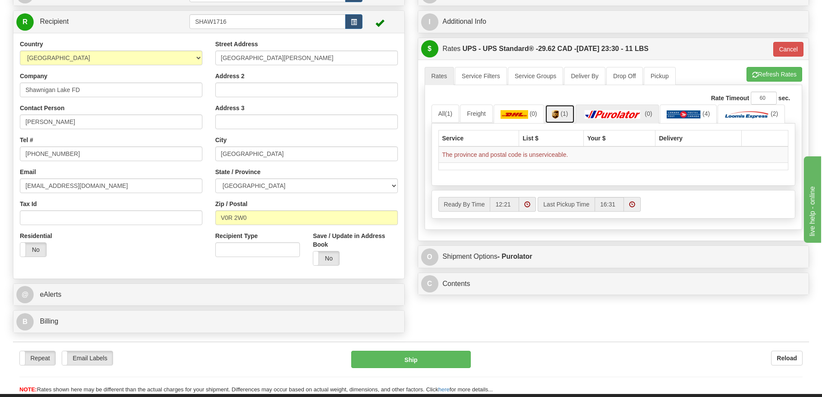
click at [567, 110] on link "(1)" at bounding box center [560, 113] width 30 height 19
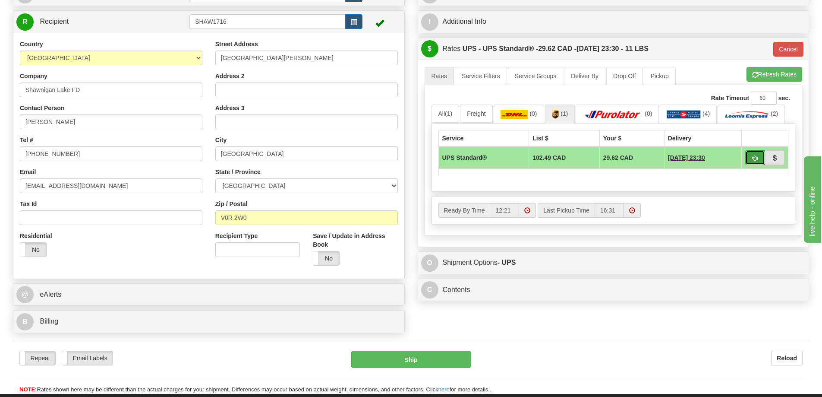
click at [756, 161] on span "button" at bounding box center [755, 158] width 6 height 6
click at [724, 73] on ul "Rates Service Filters Service Groups Deliver By Drop Off Pickup Refresh Rates C…" at bounding box center [614, 76] width 378 height 18
click at [448, 118] on link "All (1)" at bounding box center [446, 113] width 28 height 18
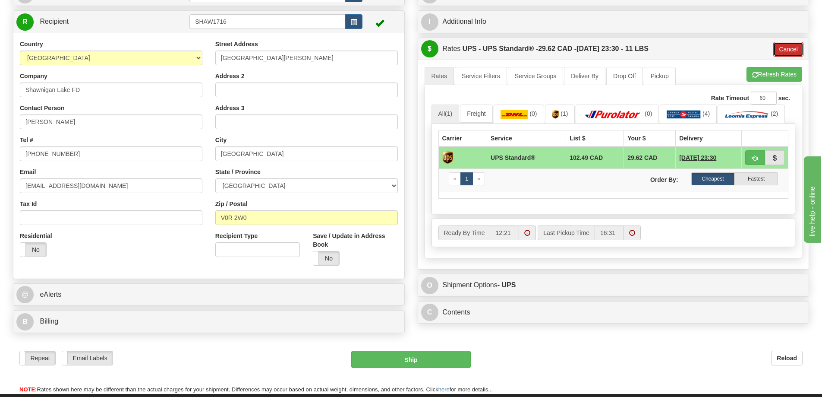
click at [787, 57] on button "Cancel" at bounding box center [789, 49] width 30 height 15
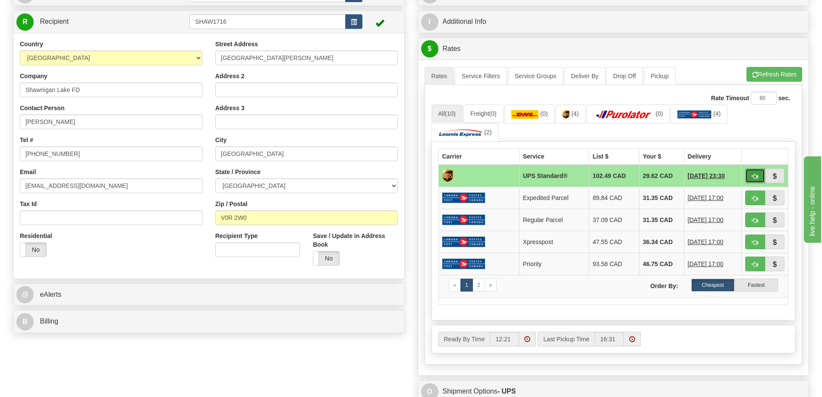
click at [753, 176] on span "button" at bounding box center [755, 177] width 6 height 6
type input "11"
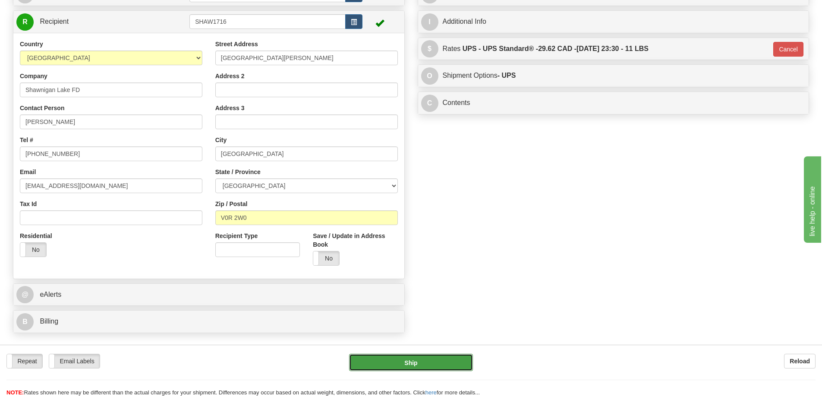
click at [409, 364] on button "Ship" at bounding box center [411, 362] width 124 height 17
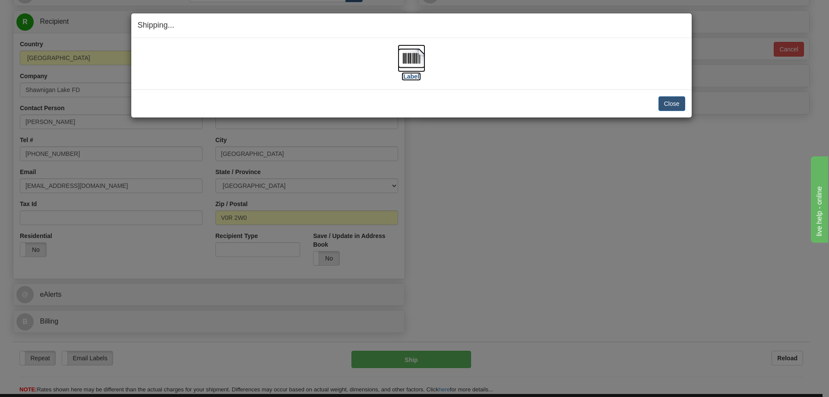
click at [419, 59] on img at bounding box center [412, 58] width 28 height 28
click at [677, 104] on button "Close" at bounding box center [671, 103] width 27 height 15
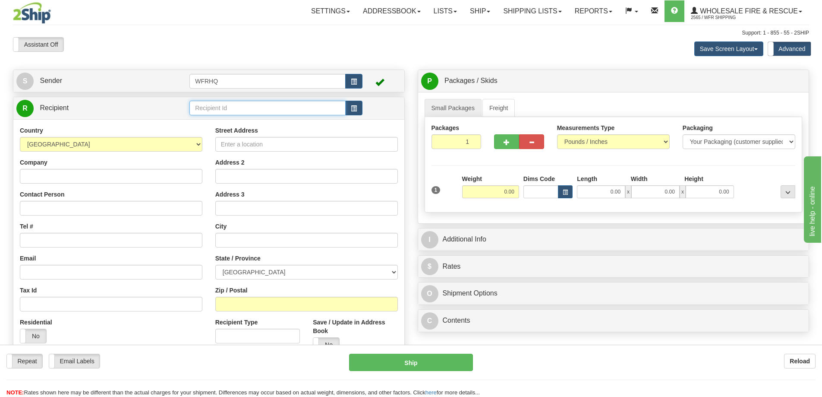
click at [221, 105] on input "text" at bounding box center [268, 108] width 156 height 15
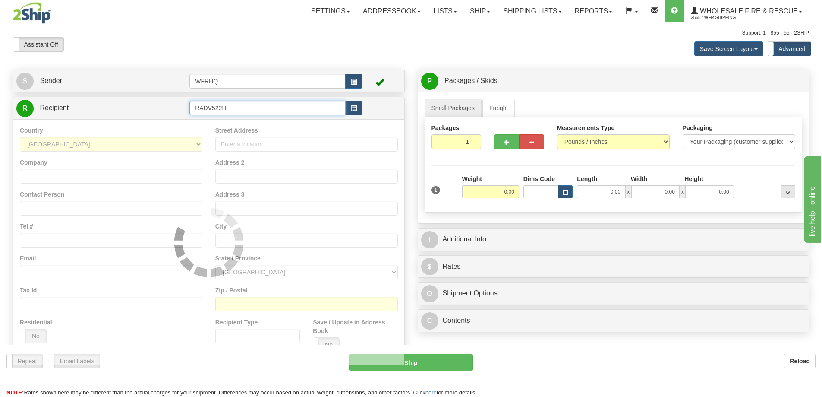
type input "RADV522H"
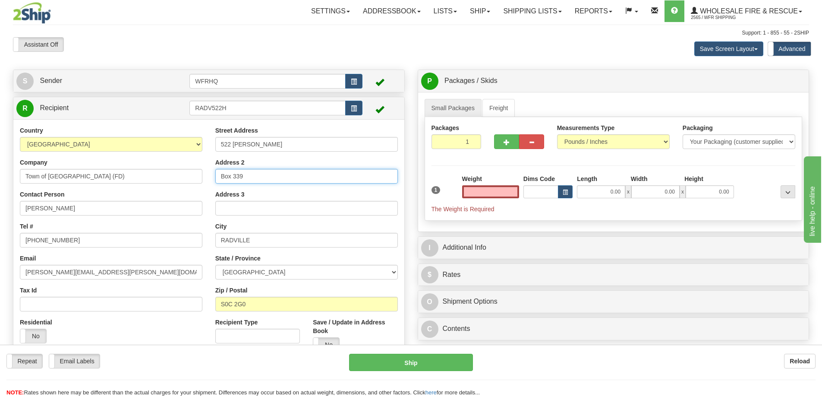
type input "0.00"
drag, startPoint x: 264, startPoint y: 174, endPoint x: 161, endPoint y: 178, distance: 103.7
click at [161, 178] on div "Country AFGHANISTAN ALAND ISLANDS ALBANIA ALGERIA AMERICAN SAMOA ANDORRA ANGOLA…" at bounding box center [208, 242] width 391 height 232
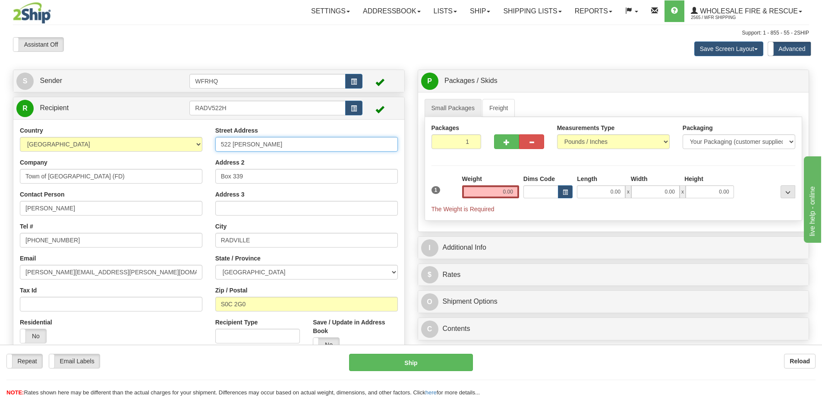
drag, startPoint x: 256, startPoint y: 141, endPoint x: 152, endPoint y: 141, distance: 103.6
click at [152, 141] on div "Country AFGHANISTAN ALAND ISLANDS ALBANIA ALGERIA AMERICAN SAMOA ANDORRA ANGOLA…" at bounding box center [208, 242] width 391 height 232
type input "329 Railway Ave"
click at [237, 108] on input "RADV522H" at bounding box center [268, 108] width 156 height 15
drag, startPoint x: 237, startPoint y: 108, endPoint x: 222, endPoint y: 111, distance: 15.3
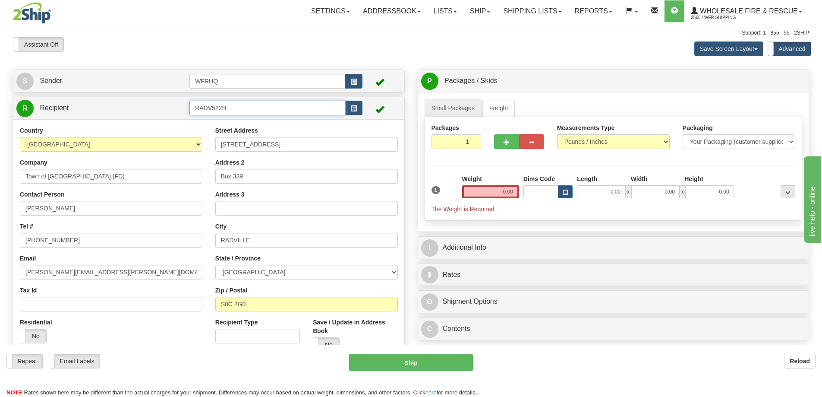
click at [222, 111] on input "RADV522H" at bounding box center [268, 108] width 156 height 15
click at [234, 107] on input "RADV522H" at bounding box center [268, 108] width 156 height 15
type input "RADV329R"
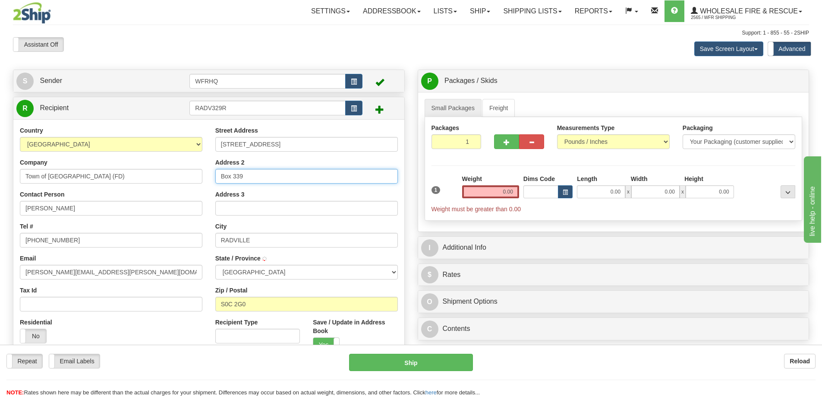
drag, startPoint x: 268, startPoint y: 174, endPoint x: 108, endPoint y: 195, distance: 160.7
click at [108, 195] on div "Country AFGHANISTAN ALAND ISLANDS ALBANIA ALGERIA AMERICAN SAMOA ANDORRA ANGOLA…" at bounding box center [208, 242] width 391 height 232
type input "B"
click at [482, 191] on input "0.00" at bounding box center [490, 191] width 57 height 13
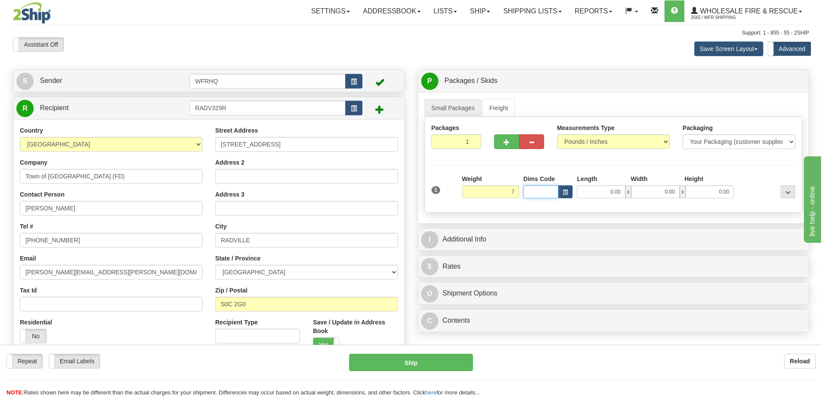
type input "7.00"
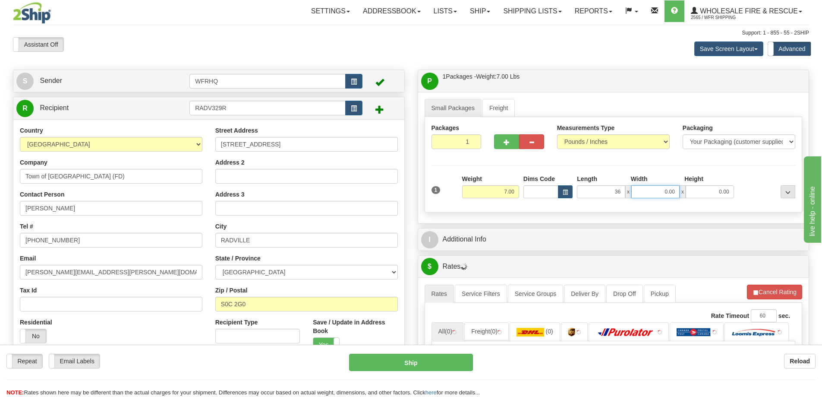
type input "36.00"
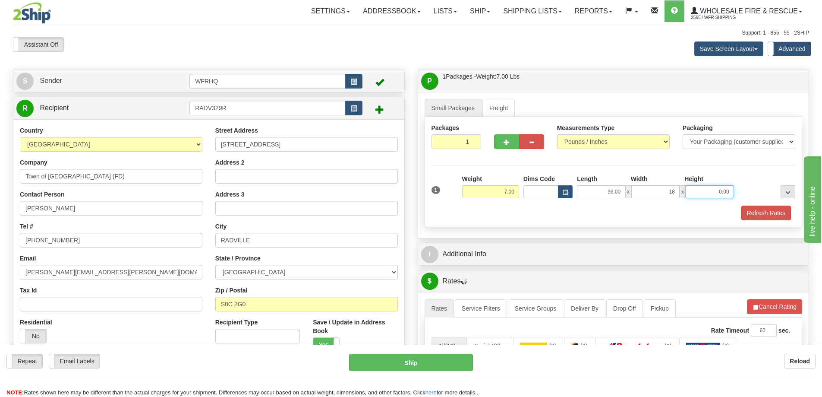
type input "18.00"
type input "6.00"
click at [756, 213] on button "Refresh Rates" at bounding box center [767, 212] width 50 height 15
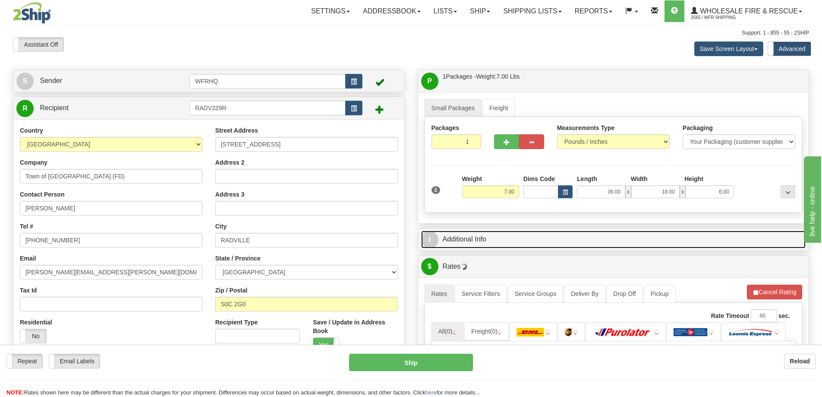
click at [532, 236] on link "I Additional Info" at bounding box center [613, 240] width 385 height 18
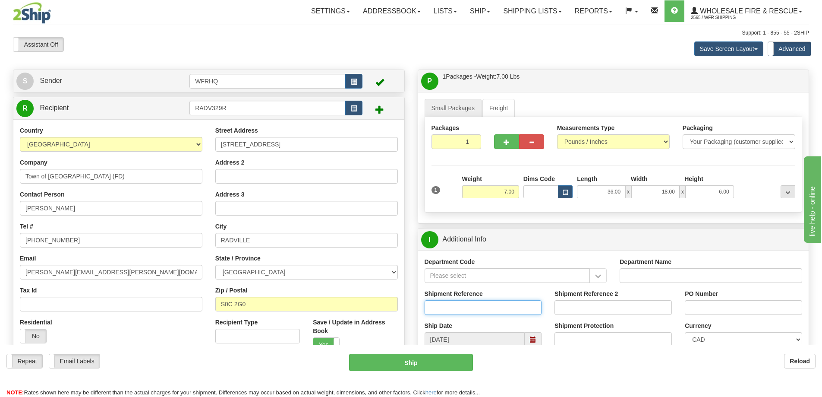
click at [460, 303] on input "Shipment Reference" at bounding box center [483, 307] width 117 height 15
type input "S46734-30897"
type input "Darryl Ferguson"
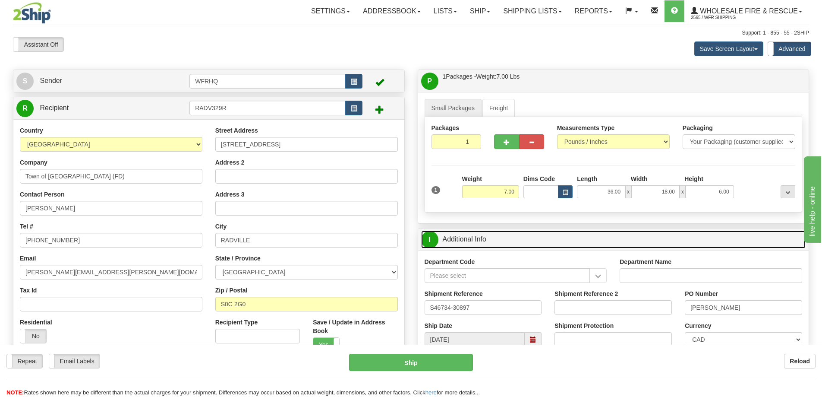
click at [570, 240] on link "I Additional Info" at bounding box center [613, 240] width 385 height 18
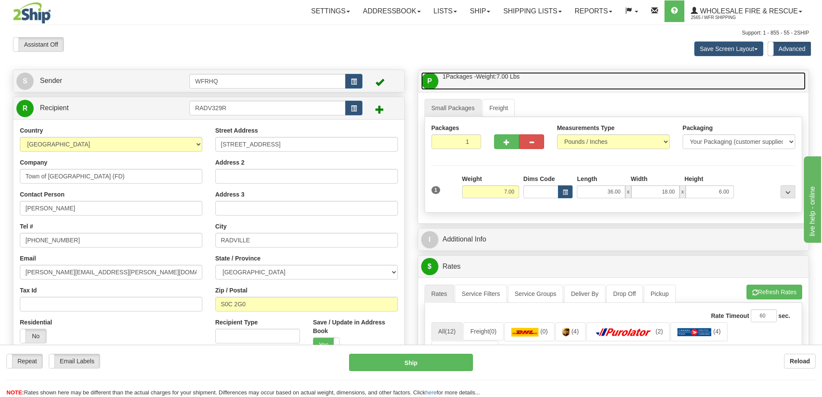
click at [575, 89] on link "P Packages / Skids 1 Packages - Weight: 7.00 Lbs 1 Skids - Weight: NaN Lbs" at bounding box center [613, 81] width 385 height 18
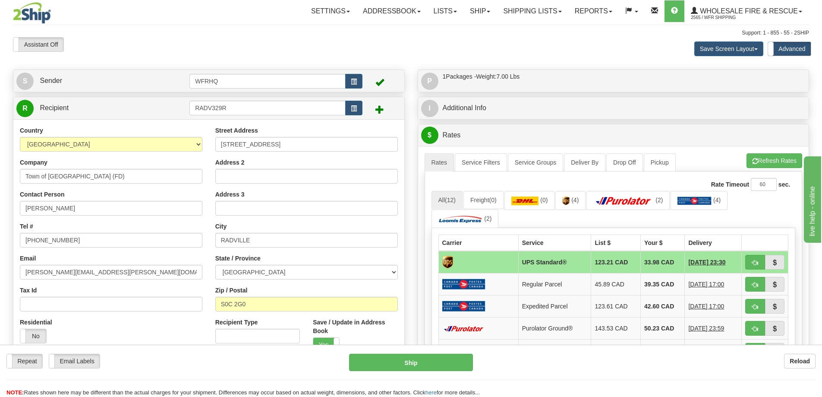
click at [774, 151] on div "A change has been made which could impact your rate estimate. To ensure the est…" at bounding box center [613, 304] width 391 height 316
click at [774, 159] on button "Refresh Rates" at bounding box center [775, 160] width 56 height 15
click at [762, 258] on button "button" at bounding box center [755, 262] width 20 height 15
type input "11"
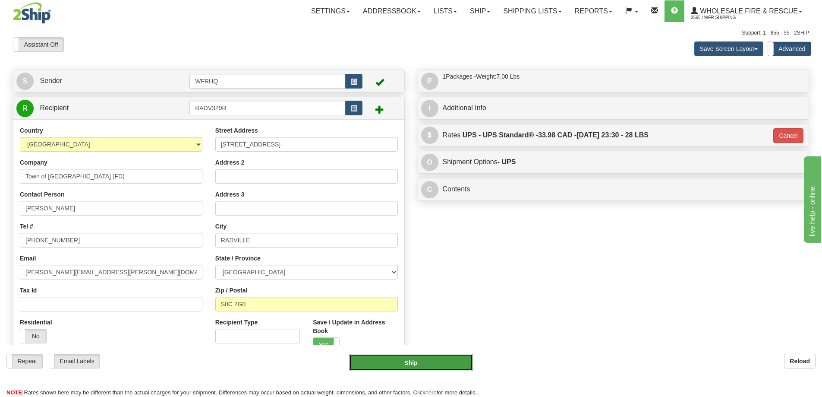
click at [412, 363] on button "Ship" at bounding box center [411, 362] width 124 height 17
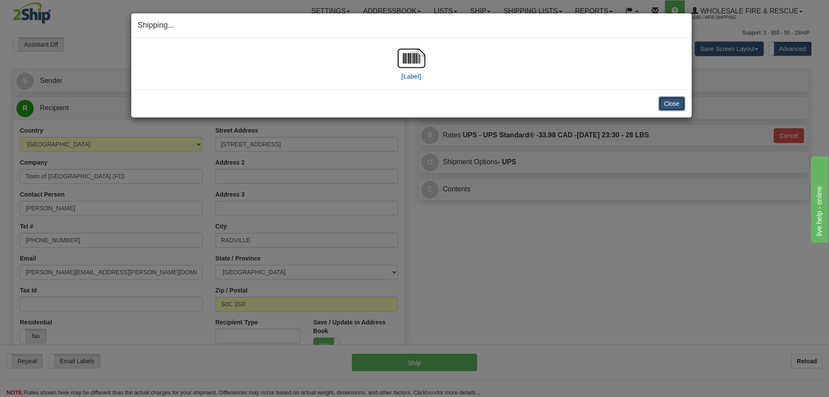
click at [682, 102] on button "Close" at bounding box center [671, 103] width 27 height 15
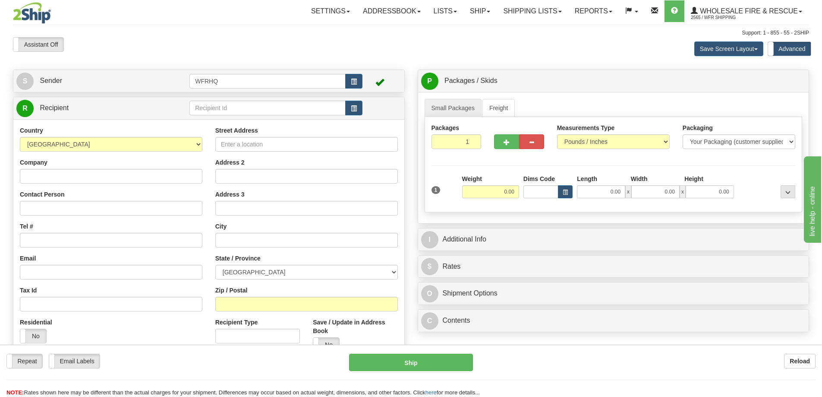
click at [444, 49] on div "Assistant On Assistant Off Do a return Do a return Previous Next Save Screen La…" at bounding box center [410, 48] width 809 height 23
click at [481, 11] on link "Ship" at bounding box center [480, 11] width 33 height 22
click at [529, 9] on link "Shipping lists" at bounding box center [532, 11] width 71 height 22
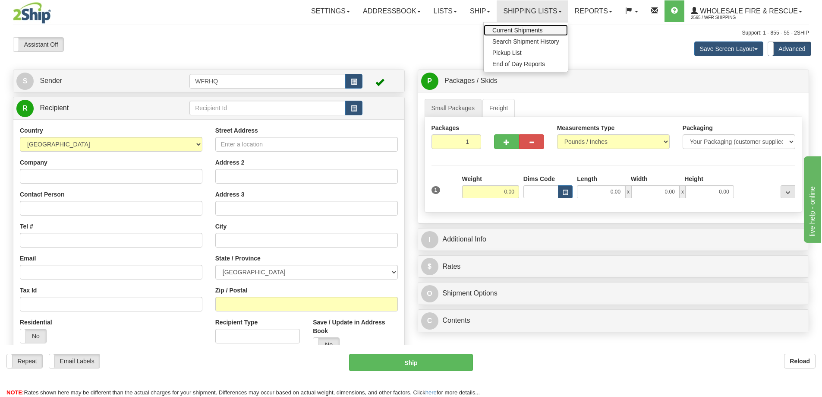
click at [522, 31] on span "Current Shipments" at bounding box center [518, 30] width 51 height 7
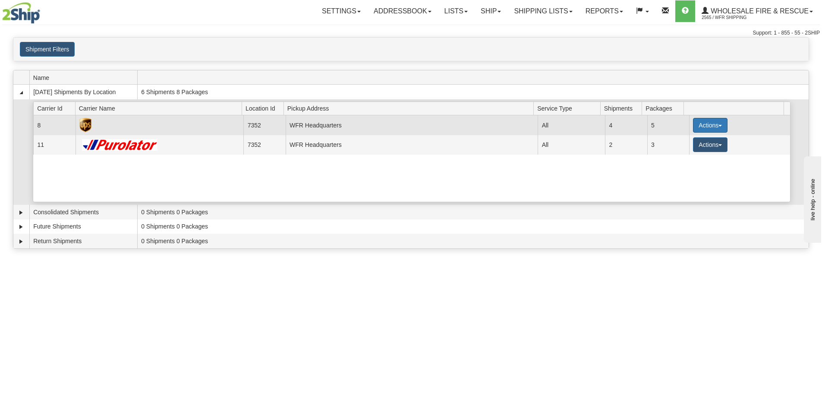
click at [698, 128] on button "Actions" at bounding box center [710, 125] width 35 height 15
click at [677, 144] on span "Details" at bounding box center [678, 141] width 23 height 6
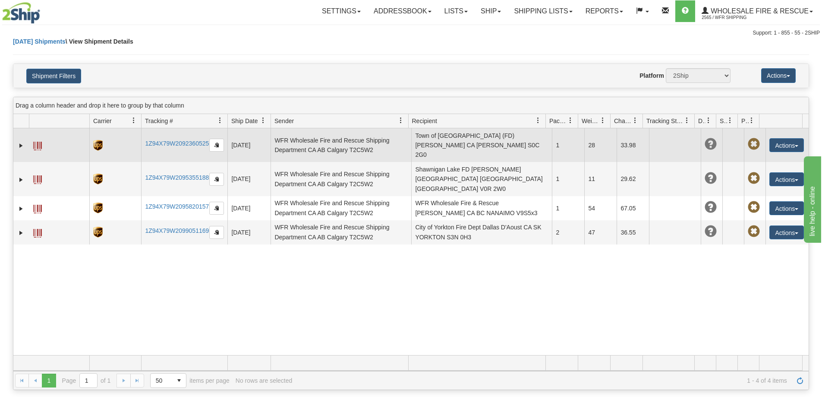
click at [40, 142] on span at bounding box center [37, 146] width 9 height 9
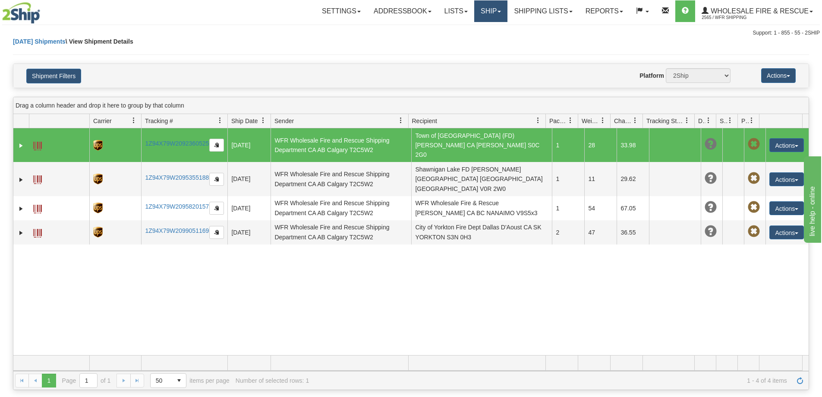
click at [490, 14] on link "Ship" at bounding box center [490, 11] width 33 height 22
click at [483, 32] on link "Ship Screen" at bounding box center [473, 30] width 68 height 11
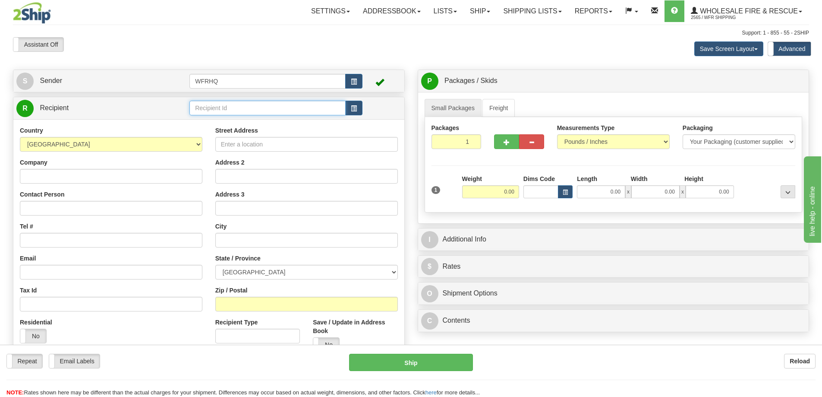
click at [229, 105] on input "text" at bounding box center [268, 108] width 156 height 15
type input "STAL7CHE"
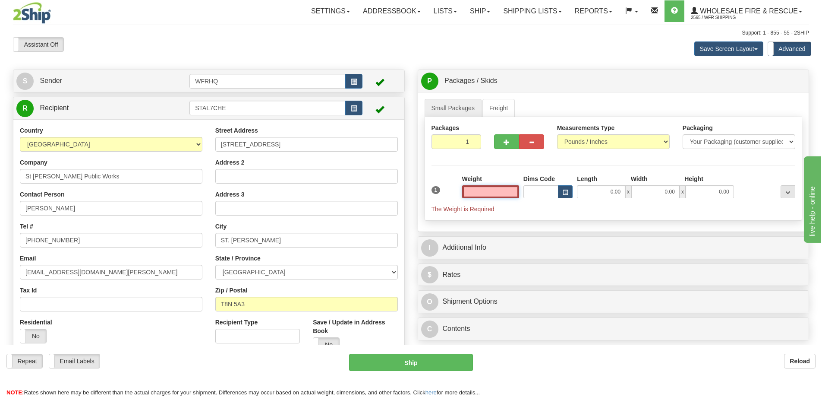
click at [499, 194] on input "text" at bounding box center [490, 191] width 57 height 13
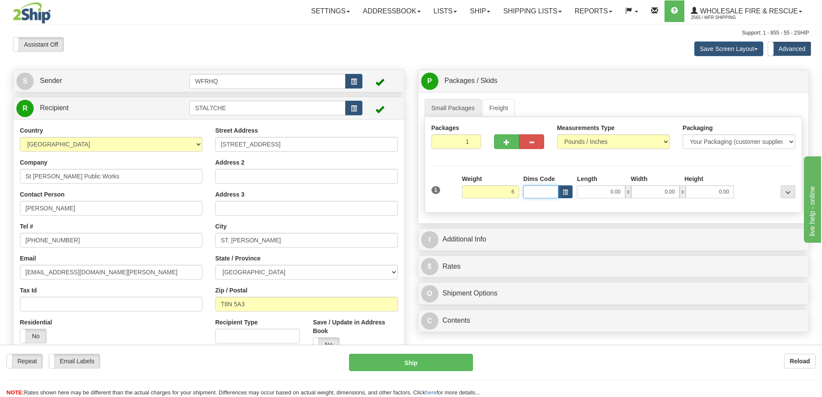
type input "6.00"
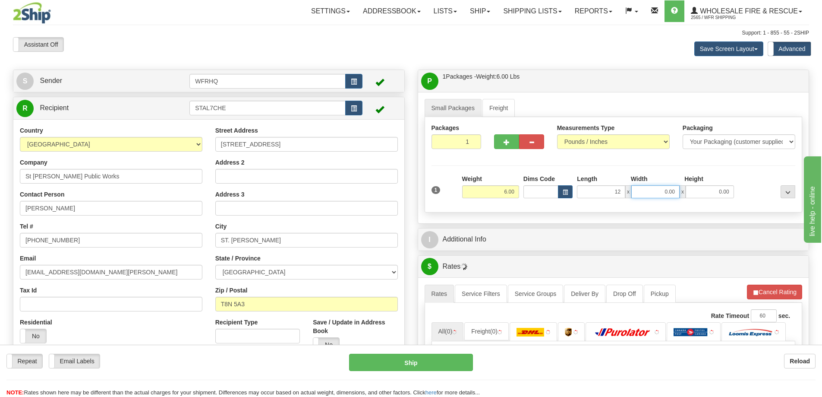
type input "12.00"
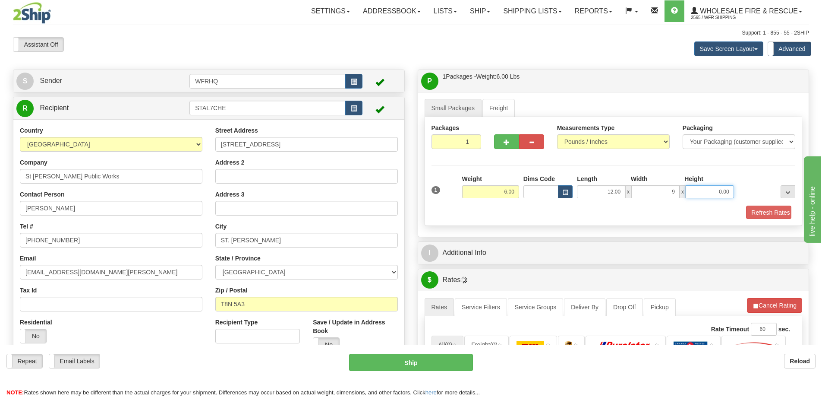
type input "9.00"
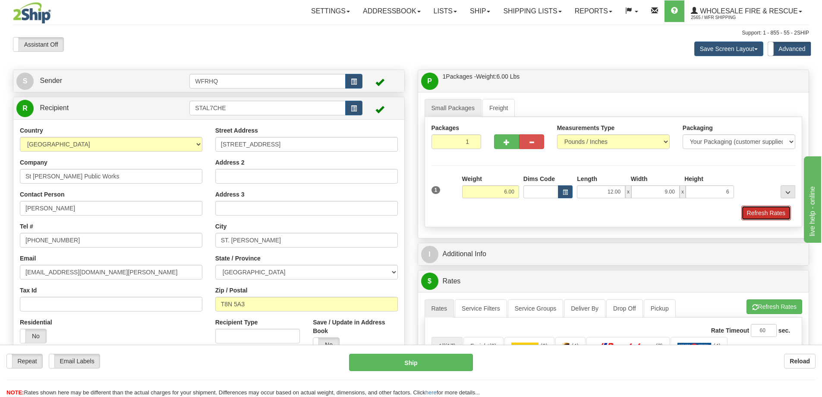
type input "6.00"
click at [768, 212] on button "Refresh Rates" at bounding box center [767, 212] width 50 height 15
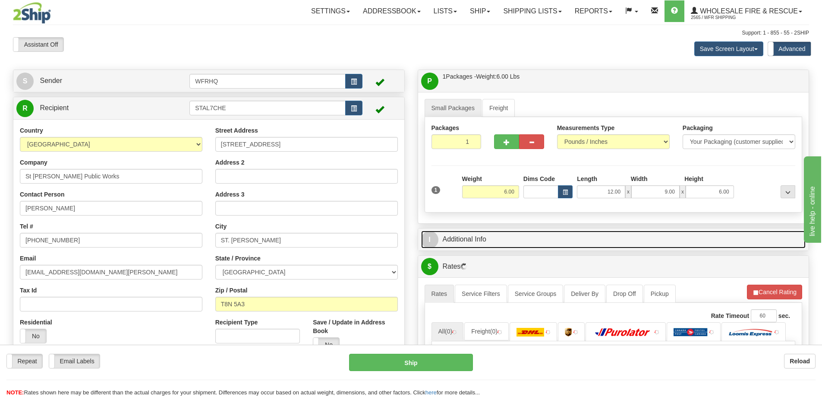
click at [595, 242] on link "I Additional Info" at bounding box center [613, 240] width 385 height 18
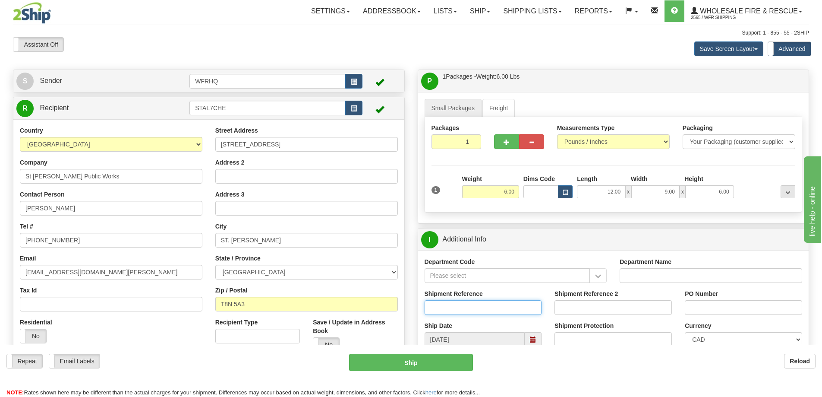
click at [452, 307] on input "Shipment Reference" at bounding box center [483, 307] width 117 height 15
type input "S46169-30954"
type input "PD1264407"
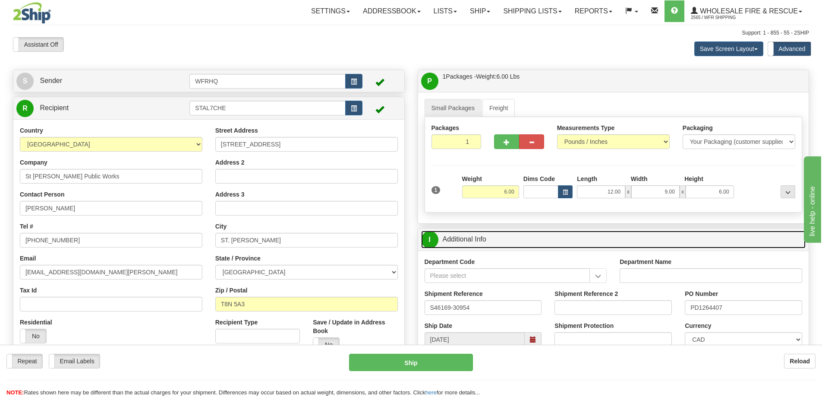
click at [520, 243] on link "I Additional Info" at bounding box center [613, 240] width 385 height 18
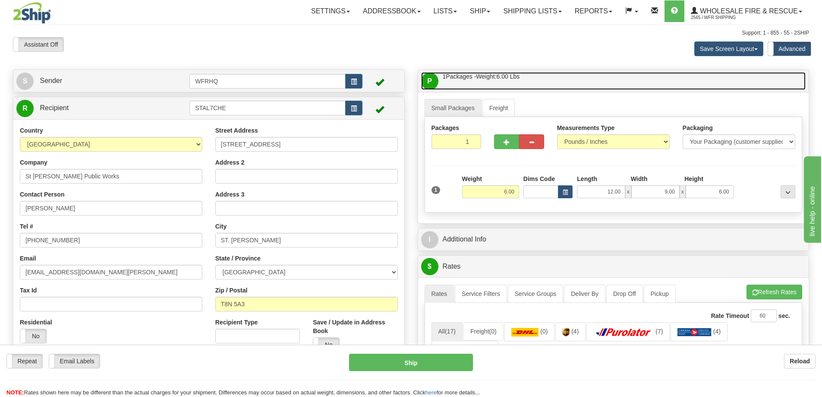
click at [554, 85] on link "P Packages / Skids 1 Packages - Weight: 6.00 Lbs 1 Skids - Weight: NaN Lbs" at bounding box center [613, 81] width 385 height 18
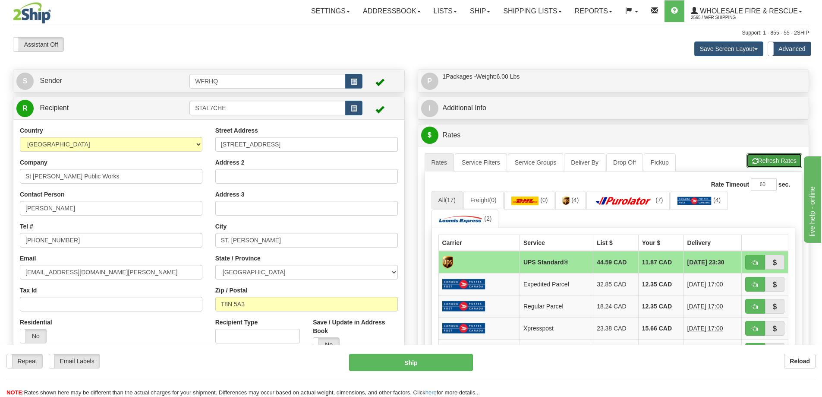
click at [764, 157] on button "Refresh Rates" at bounding box center [775, 160] width 56 height 15
click at [752, 261] on span "button" at bounding box center [755, 263] width 6 height 6
type input "11"
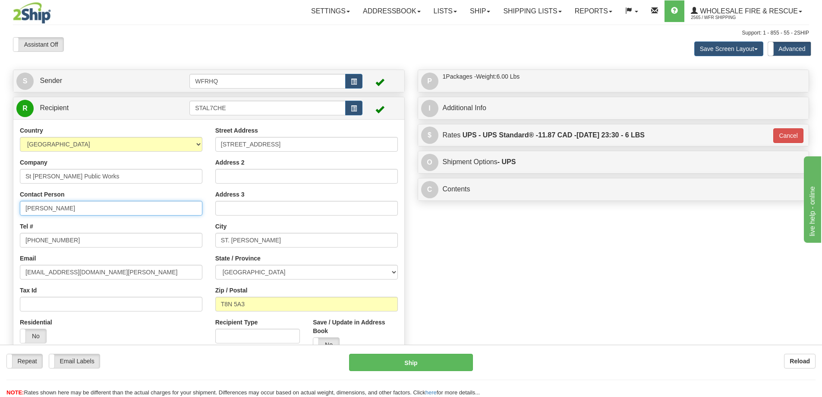
drag, startPoint x: 76, startPoint y: 205, endPoint x: -74, endPoint y: 217, distance: 150.7
click at [0, 217] on html "Training Course Close Toggle navigation Settings Shipping Preferences New Sende…" at bounding box center [411, 198] width 822 height 397
type input "[PERSON_NAME]"
drag, startPoint x: 81, startPoint y: 240, endPoint x: -42, endPoint y: 250, distance: 123.0
click at [0, 250] on html "Training Course Close Toggle navigation Settings Shipping Preferences New Sende…" at bounding box center [411, 198] width 822 height 397
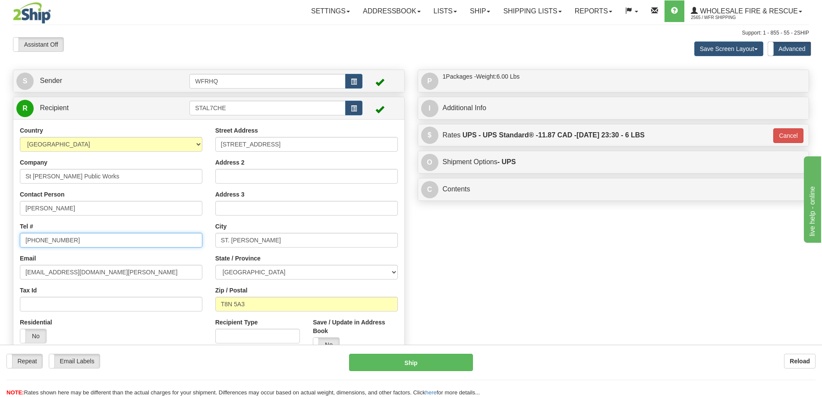
paste input "18-6033"
type input "[PHONE_NUMBER]"
click at [143, 327] on div "Residential Yes No" at bounding box center [111, 334] width 196 height 32
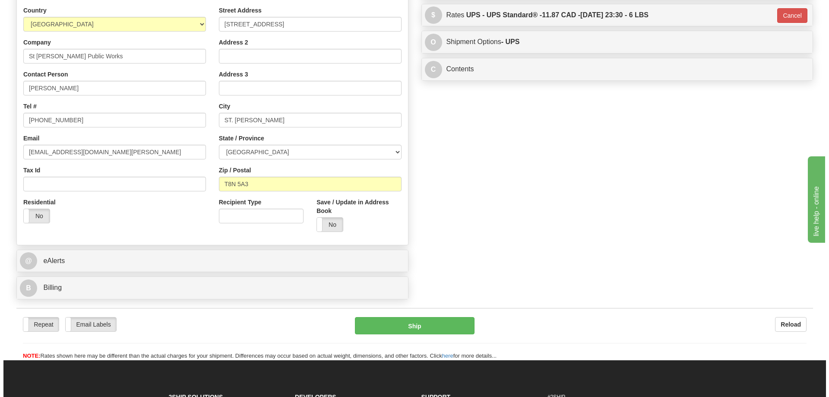
scroll to position [130, 0]
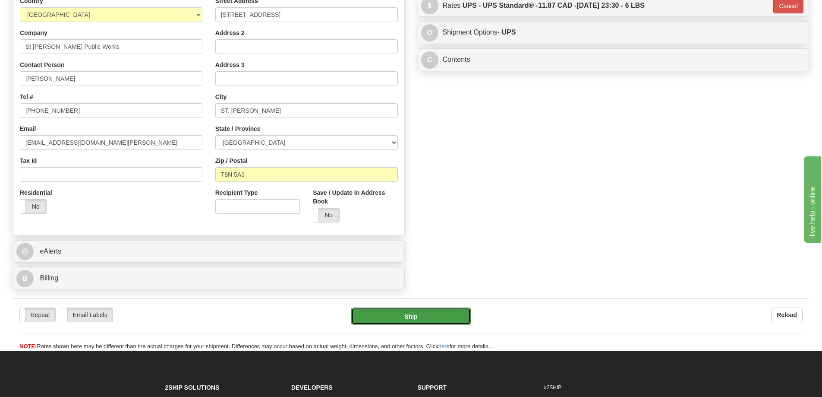
click at [430, 320] on button "Ship" at bounding box center [411, 315] width 120 height 17
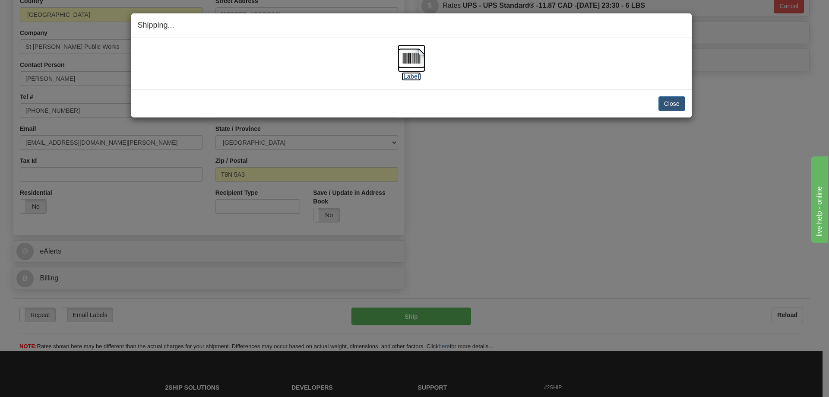
click at [411, 59] on img at bounding box center [412, 58] width 28 height 28
